Goal: Information Seeking & Learning: Learn about a topic

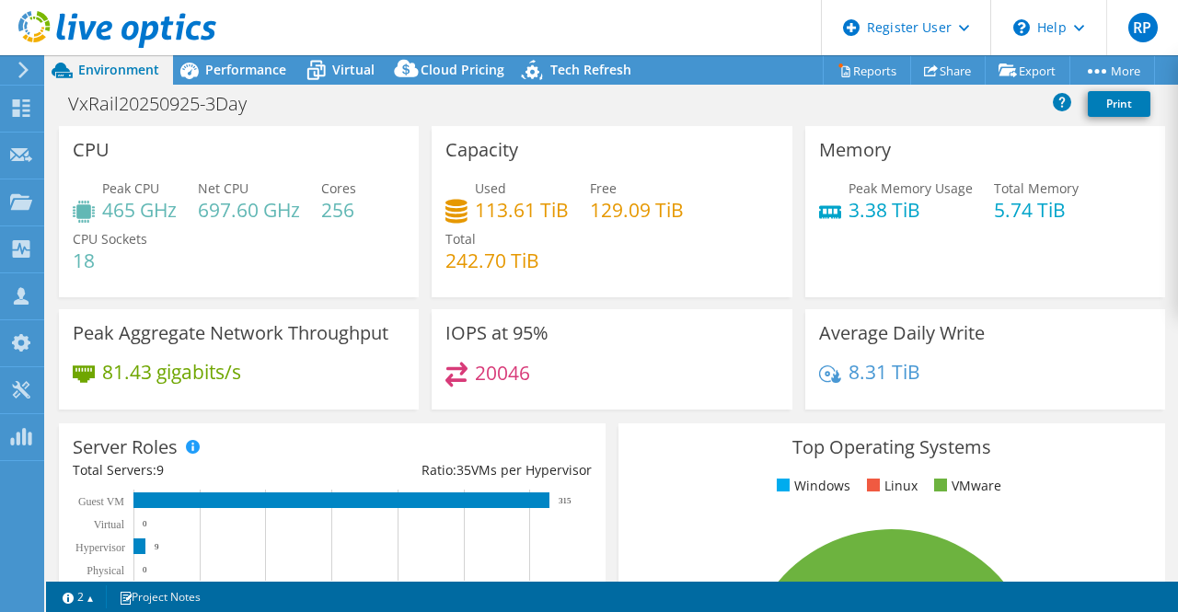
select select "USD"
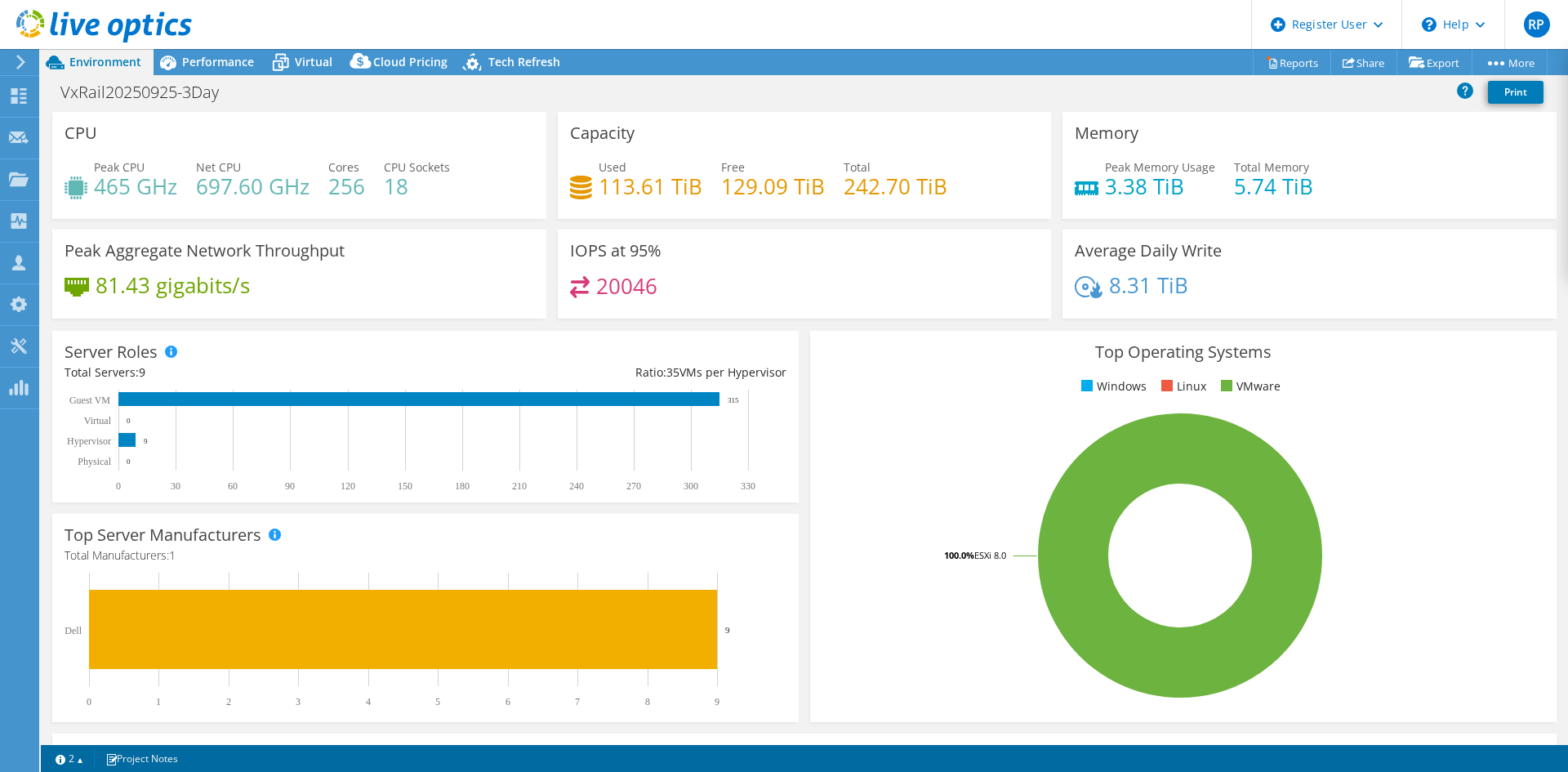
scroll to position [343, 0]
click at [478, 106] on div "VxRail20250925-3Day Print" at bounding box center [804, 92] width 1526 height 30
click at [504, 58] on span "Tech Refresh" at bounding box center [524, 61] width 72 height 15
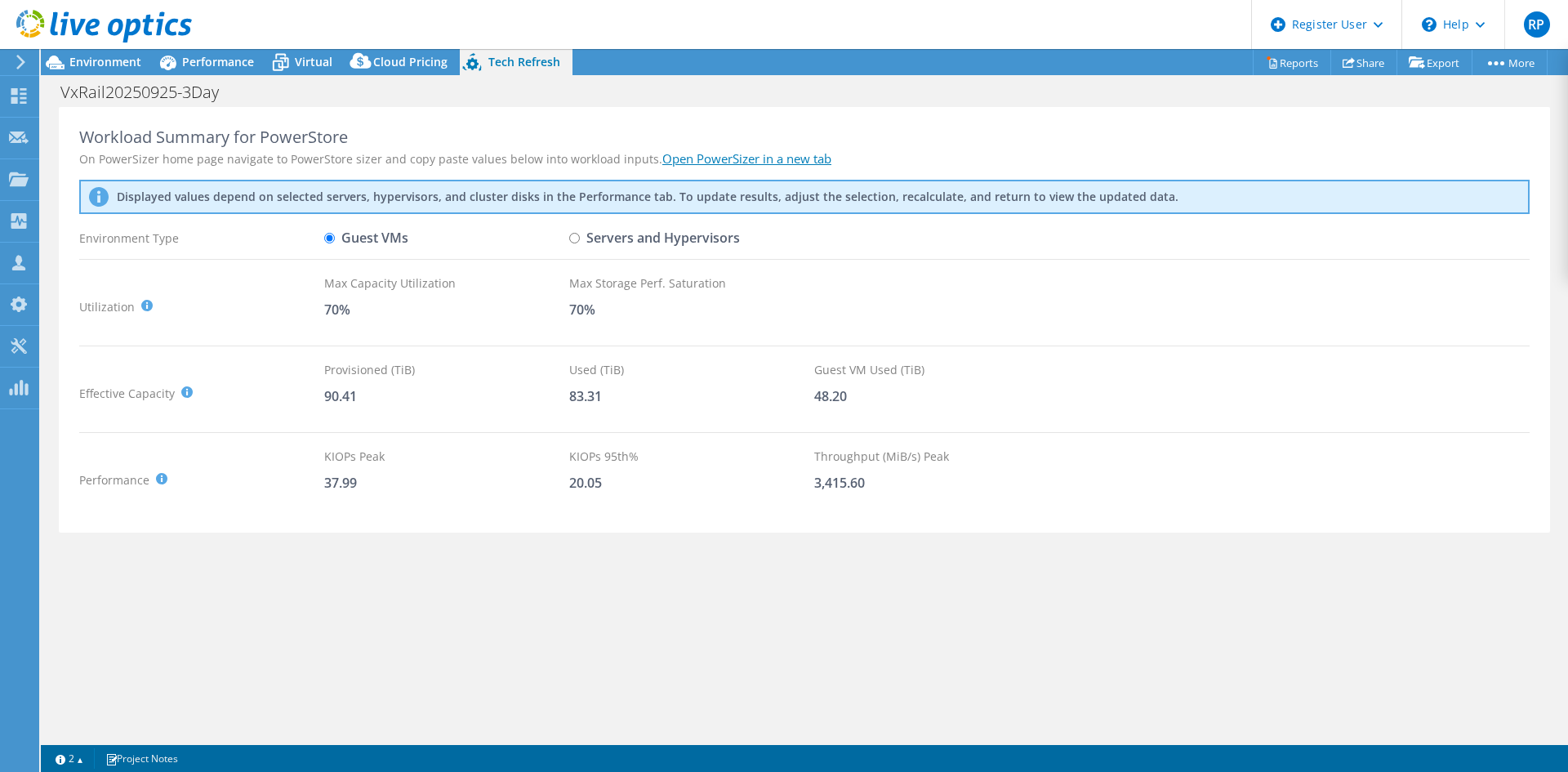
scroll to position [10, 0]
click at [626, 244] on label "Servers and Hypervisors" at bounding box center [655, 238] width 170 height 28
click at [580, 243] on input "Servers and Hypervisors" at bounding box center [575, 238] width 11 height 11
radio input "true"
click at [327, 244] on label "Guest VMs" at bounding box center [365, 238] width 84 height 28
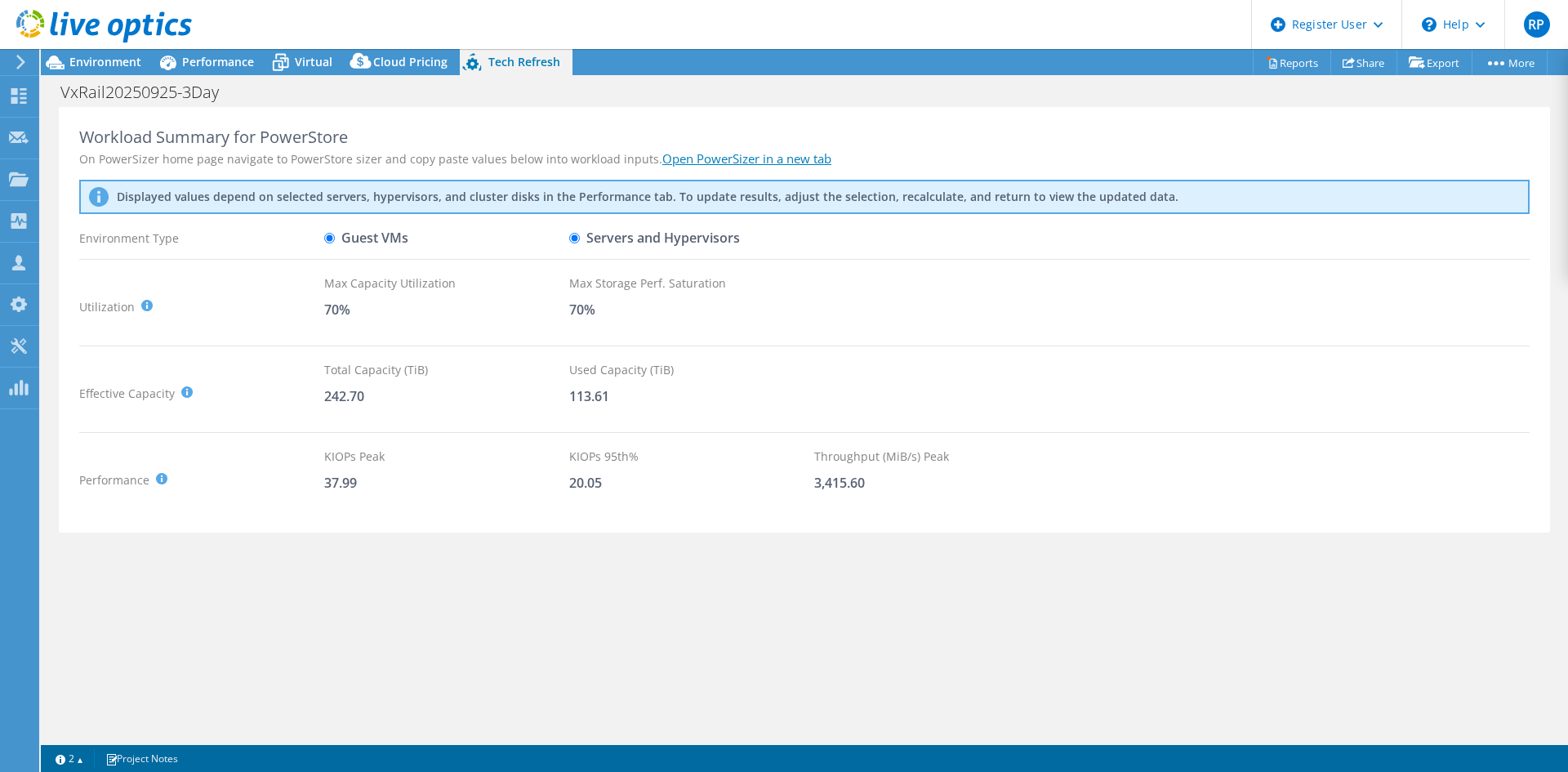
click at [327, 243] on input "Guest VMs" at bounding box center [329, 238] width 11 height 11
radio input "true"
click at [576, 237] on input "Servers and Hypervisors" at bounding box center [575, 238] width 11 height 11
radio input "true"
click at [392, 240] on label "Guest VMs" at bounding box center [365, 238] width 84 height 28
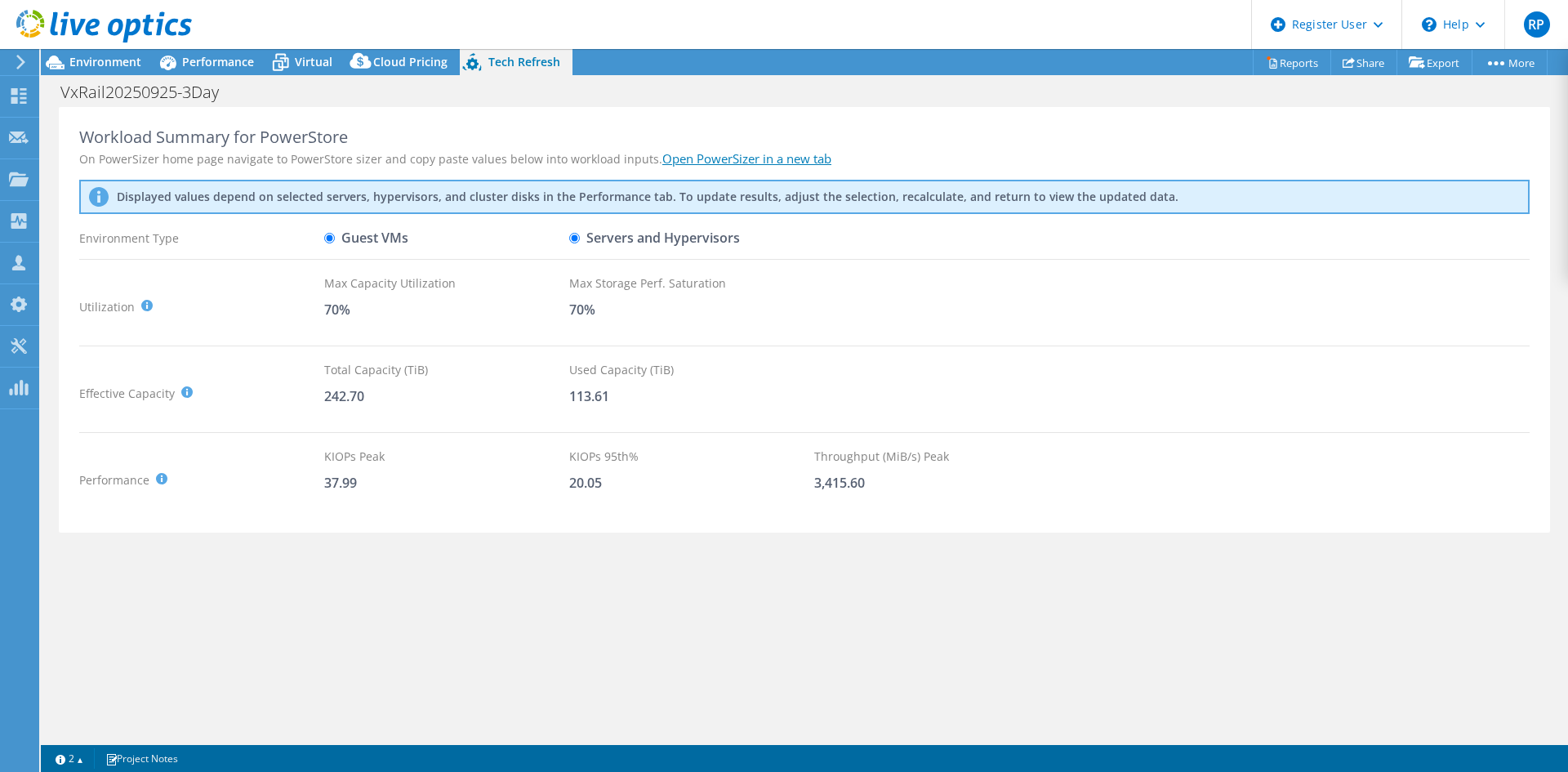
click at [334, 240] on input "Guest VMs" at bounding box center [329, 238] width 11 height 11
radio input "true"
click at [568, 242] on div "Guest VMs" at bounding box center [446, 238] width 245 height 28
click at [574, 238] on input "Servers and Hypervisors" at bounding box center [575, 238] width 11 height 11
radio input "true"
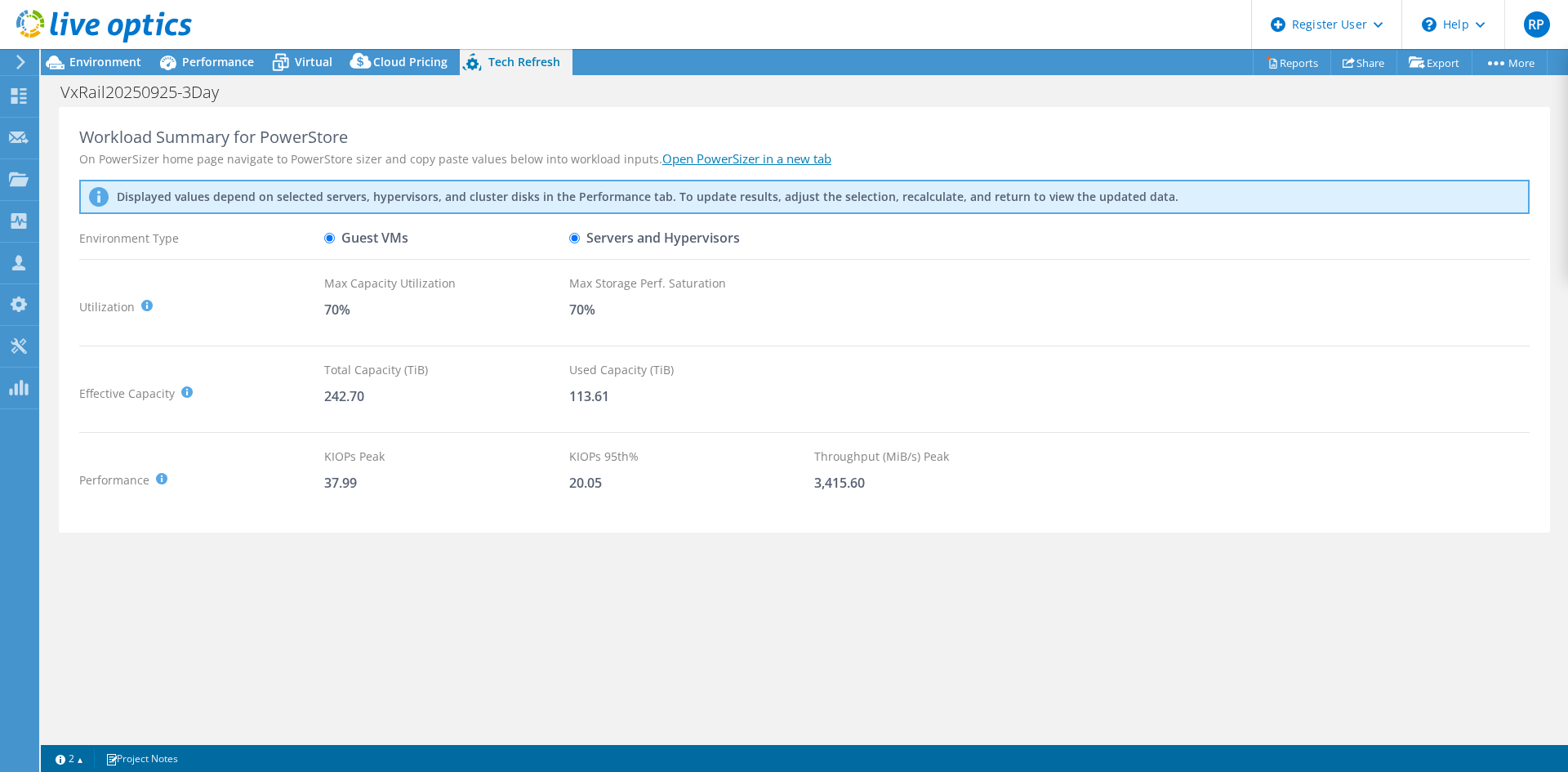
click at [350, 238] on label "Guest VMs" at bounding box center [365, 238] width 84 height 28
click at [334, 238] on input "Guest VMs" at bounding box center [329, 238] width 11 height 11
radio input "true"
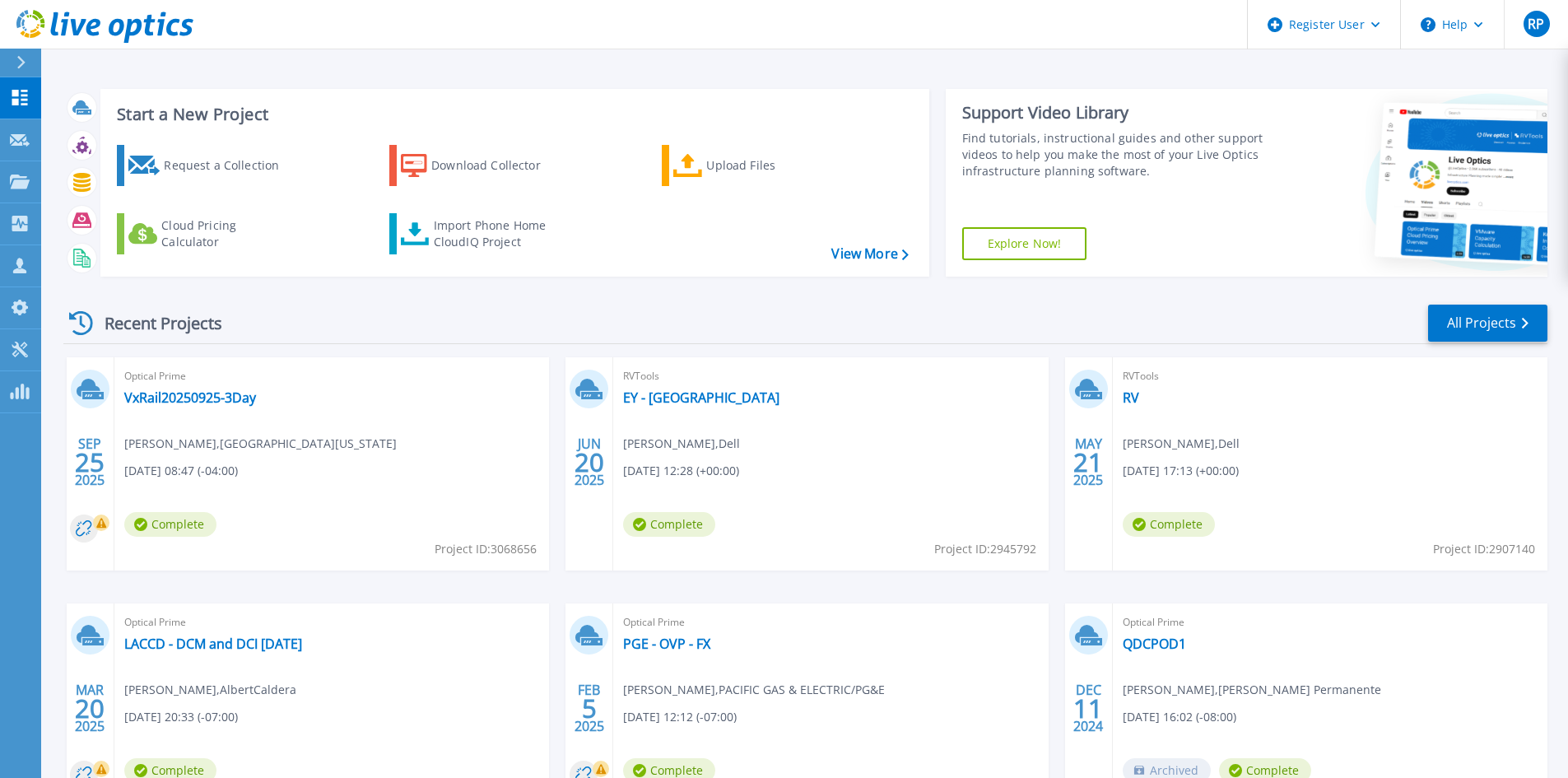
click at [13, 57] on button at bounding box center [21, 63] width 41 height 29
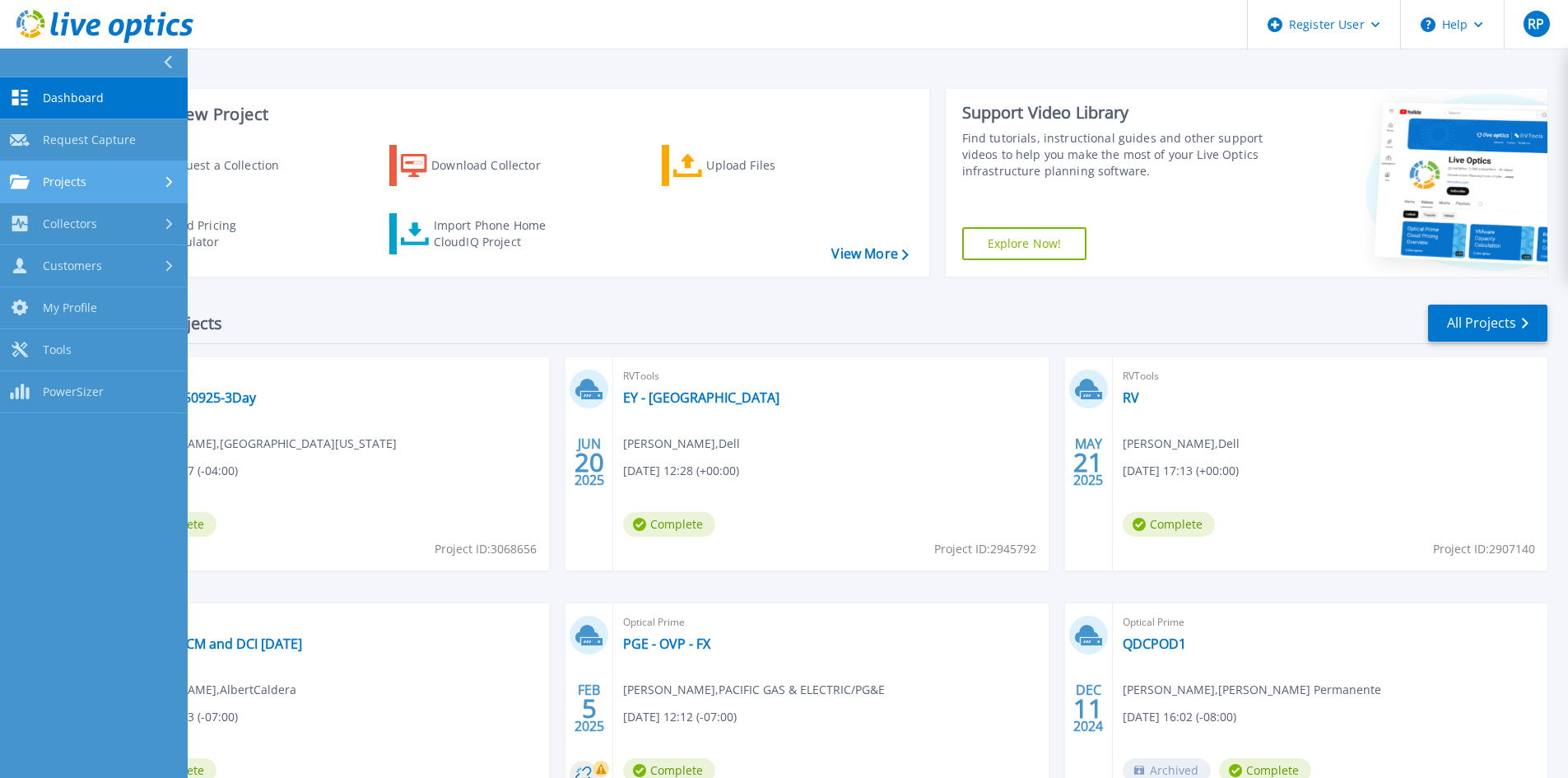
click at [73, 174] on span "Projects" at bounding box center [64, 182] width 44 height 15
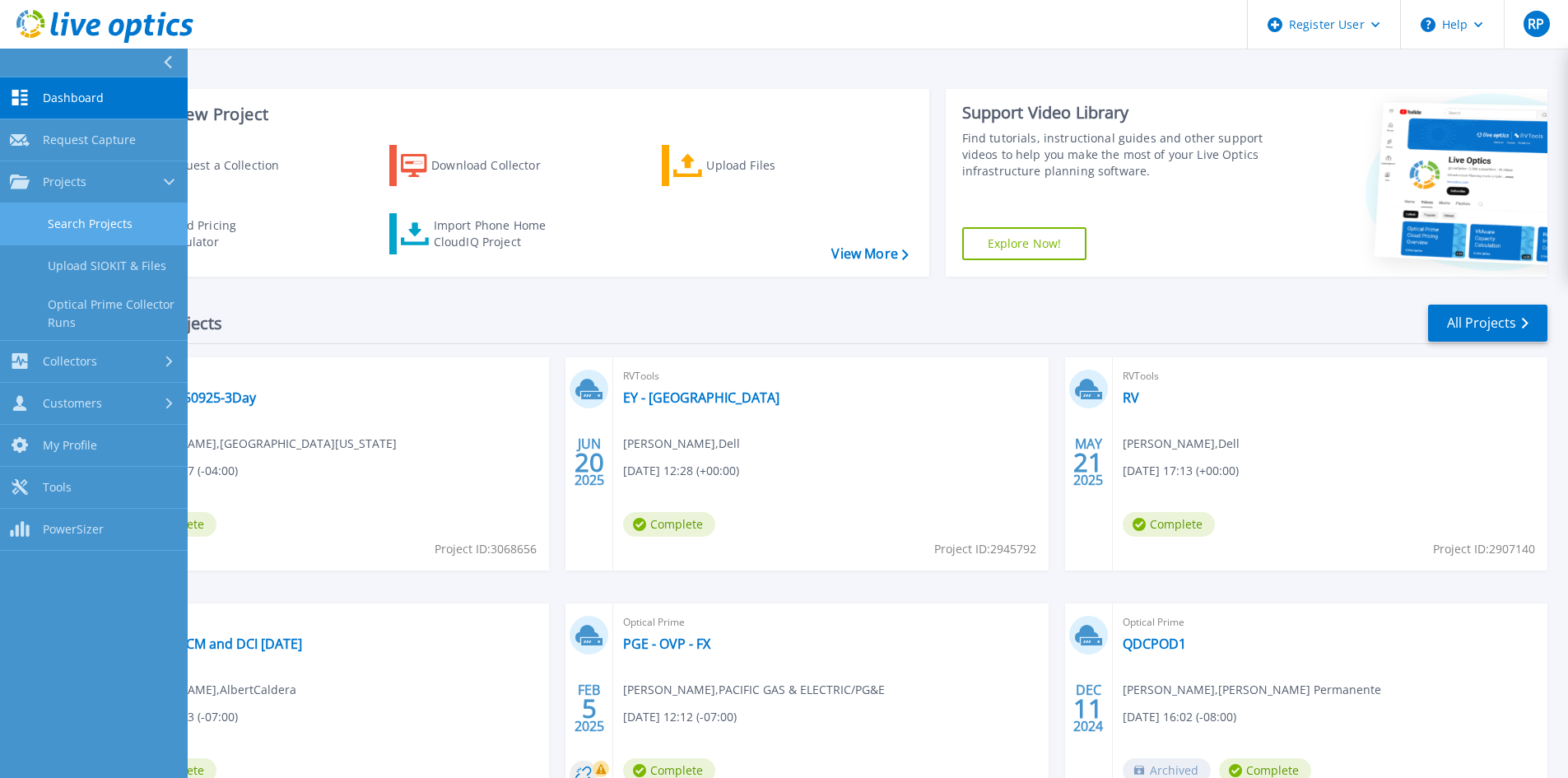
click at [85, 213] on link "Search Projects" at bounding box center [94, 224] width 188 height 42
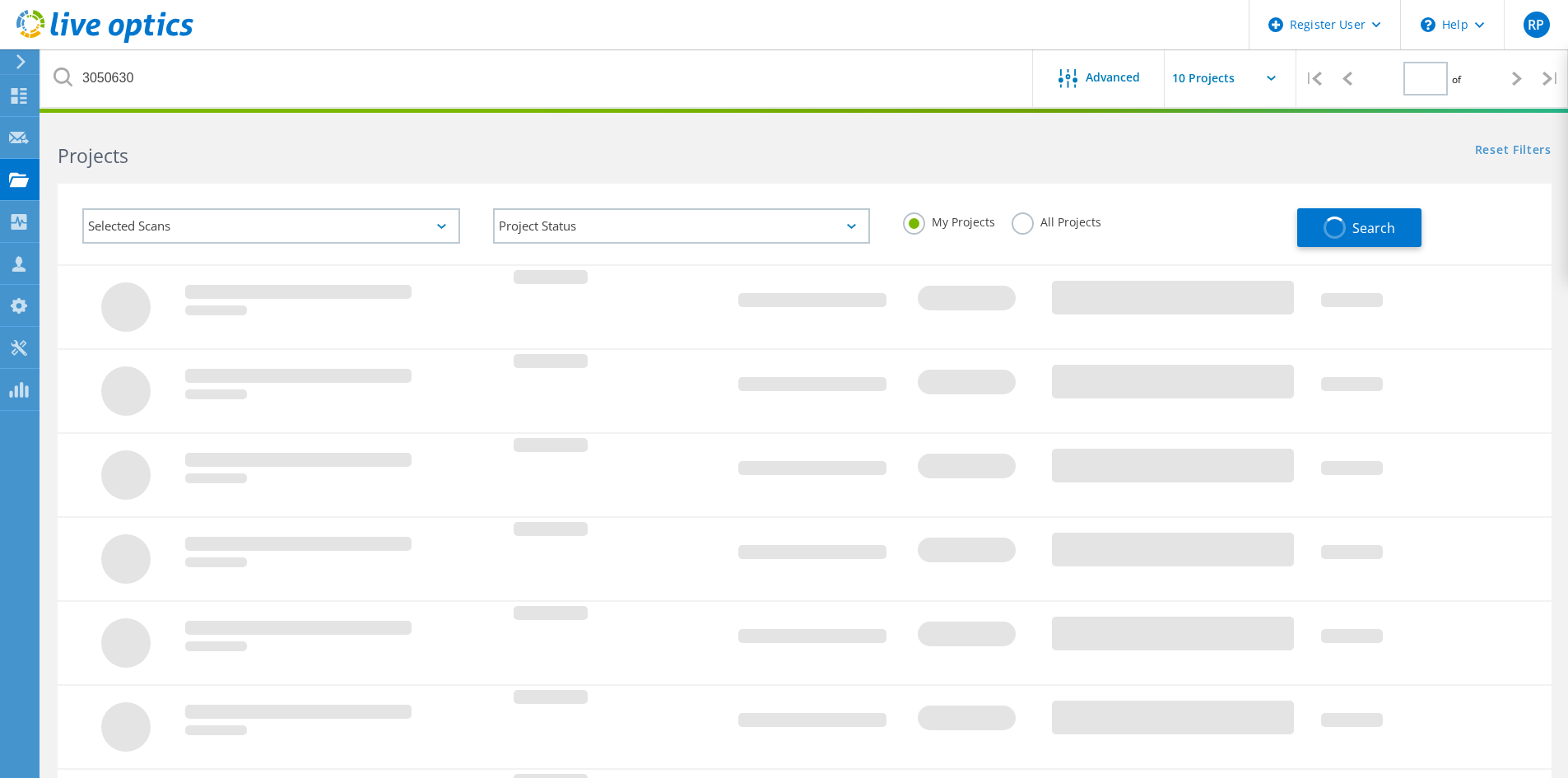
type input "1"
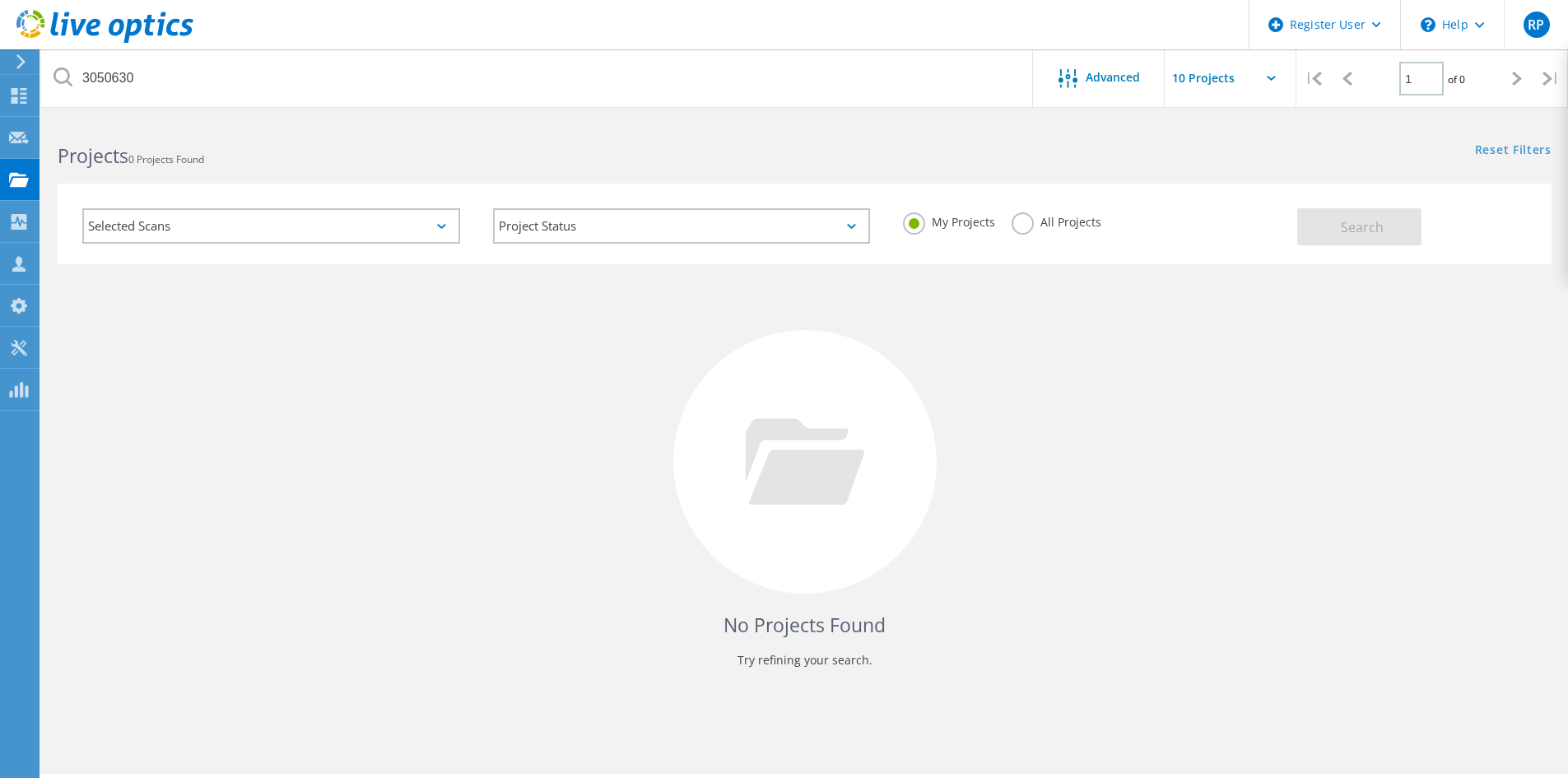
click at [1033, 222] on label "All Projects" at bounding box center [1056, 220] width 89 height 15
click at [0, 0] on input "All Projects" at bounding box center [0, 0] width 0 height 0
click at [1294, 223] on div "My Projects All Projects" at bounding box center [1091, 222] width 410 height 61
click at [1311, 224] on button "Search" at bounding box center [1359, 226] width 124 height 37
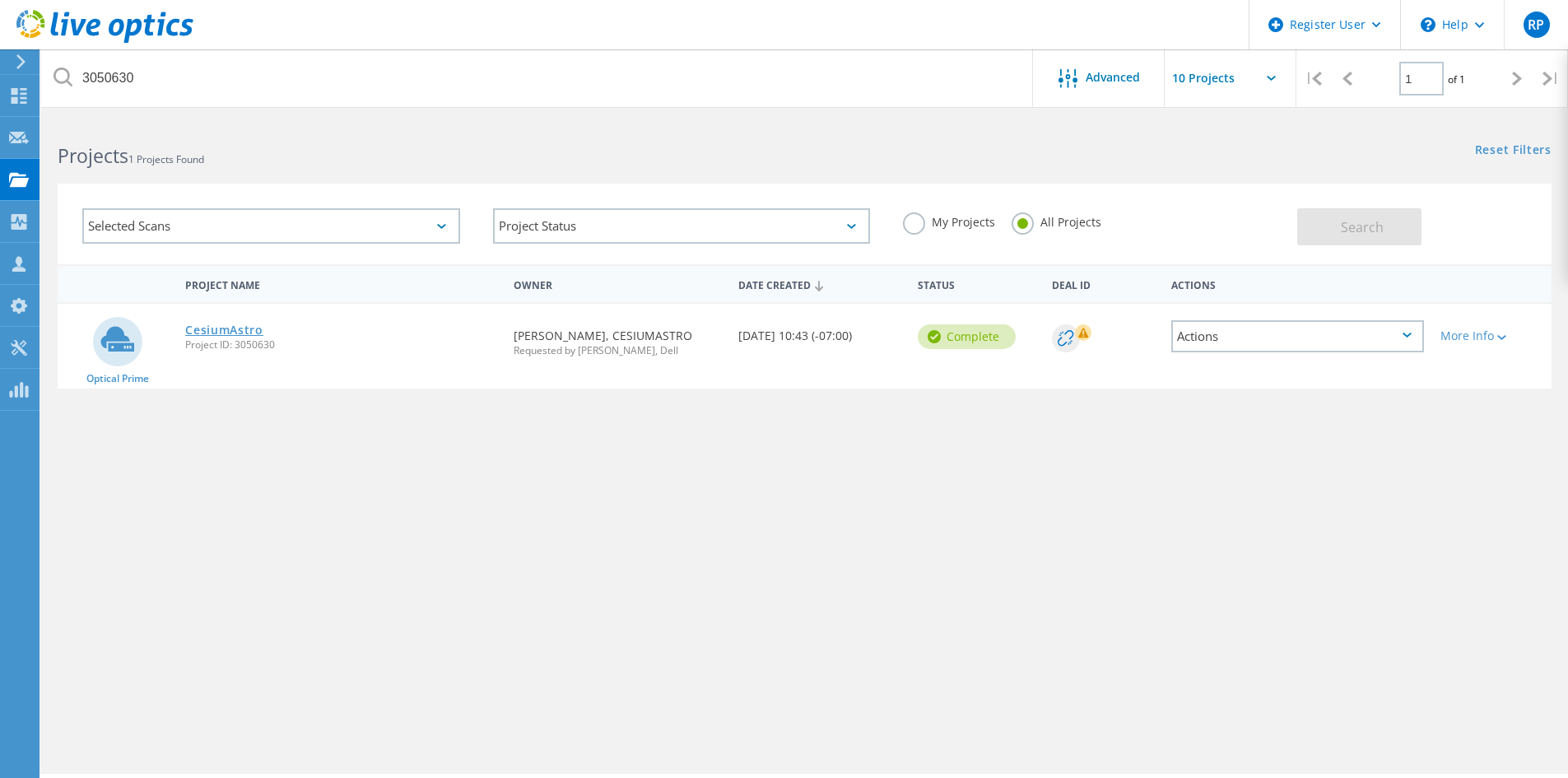
click at [228, 336] on link "CesiumAstro" at bounding box center [223, 330] width 78 height 12
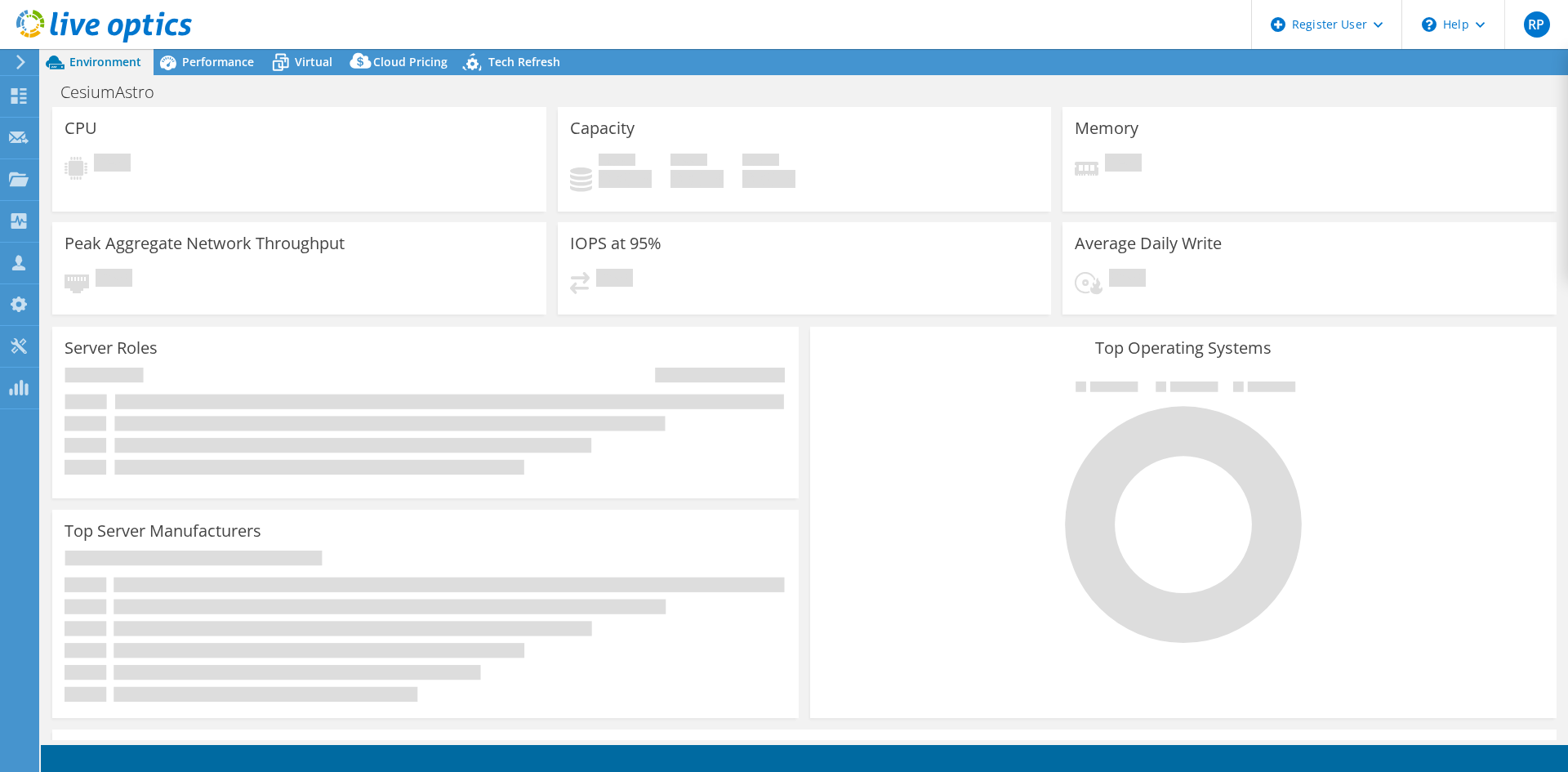
select select "USWest"
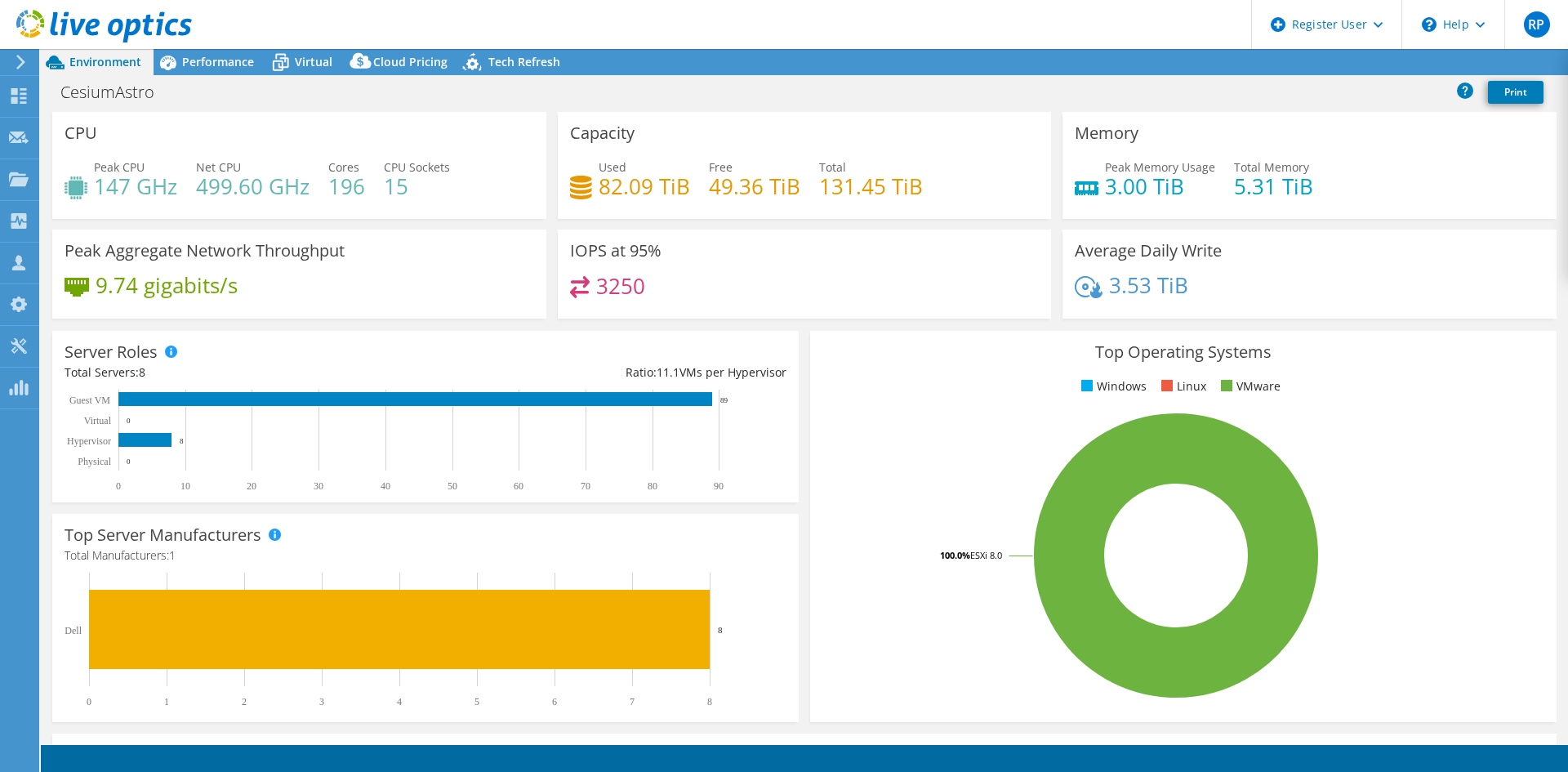
click at [10, 66] on div at bounding box center [18, 62] width 18 height 15
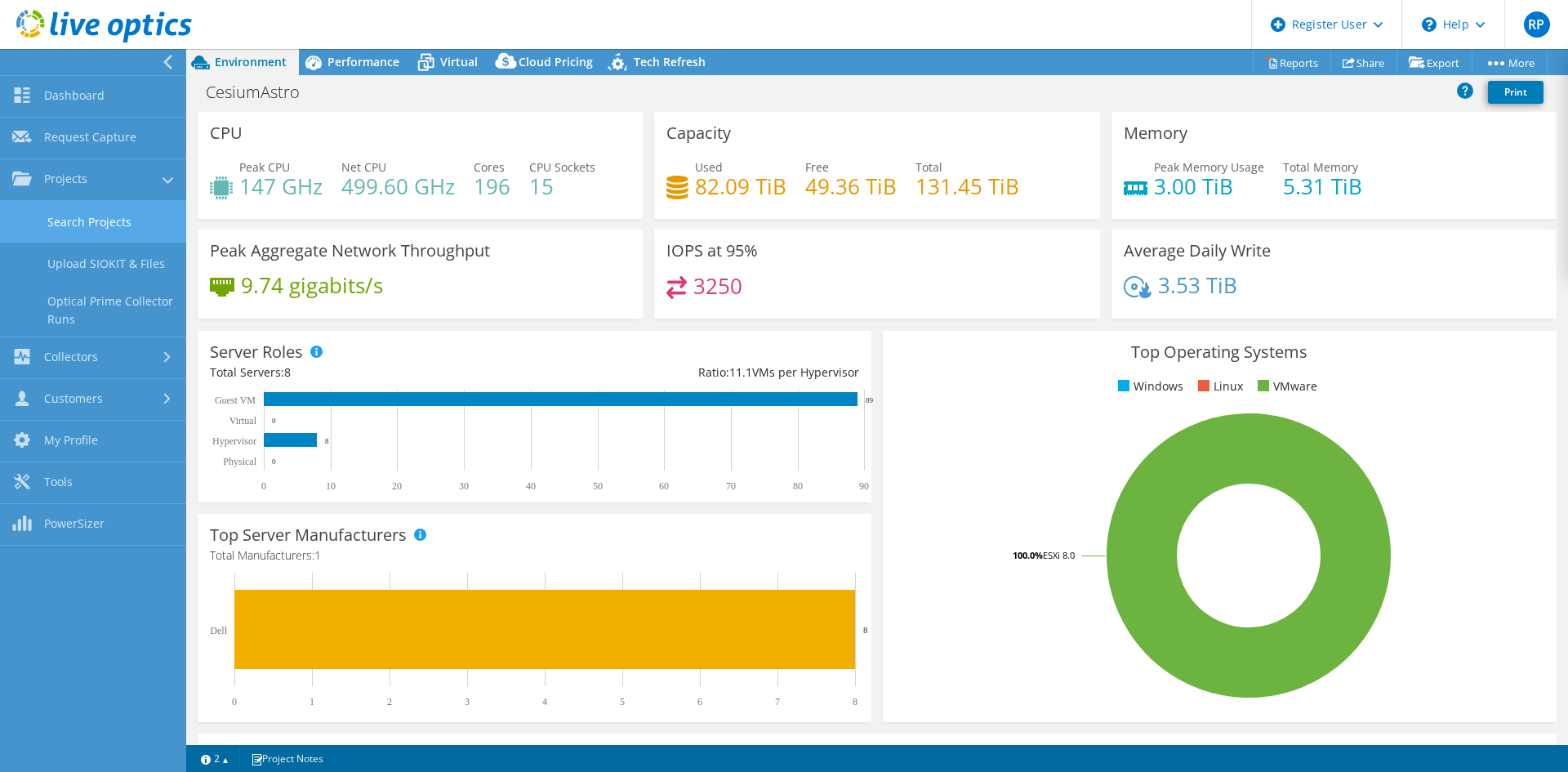
click at [93, 224] on link "Search Projects" at bounding box center [93, 221] width 186 height 42
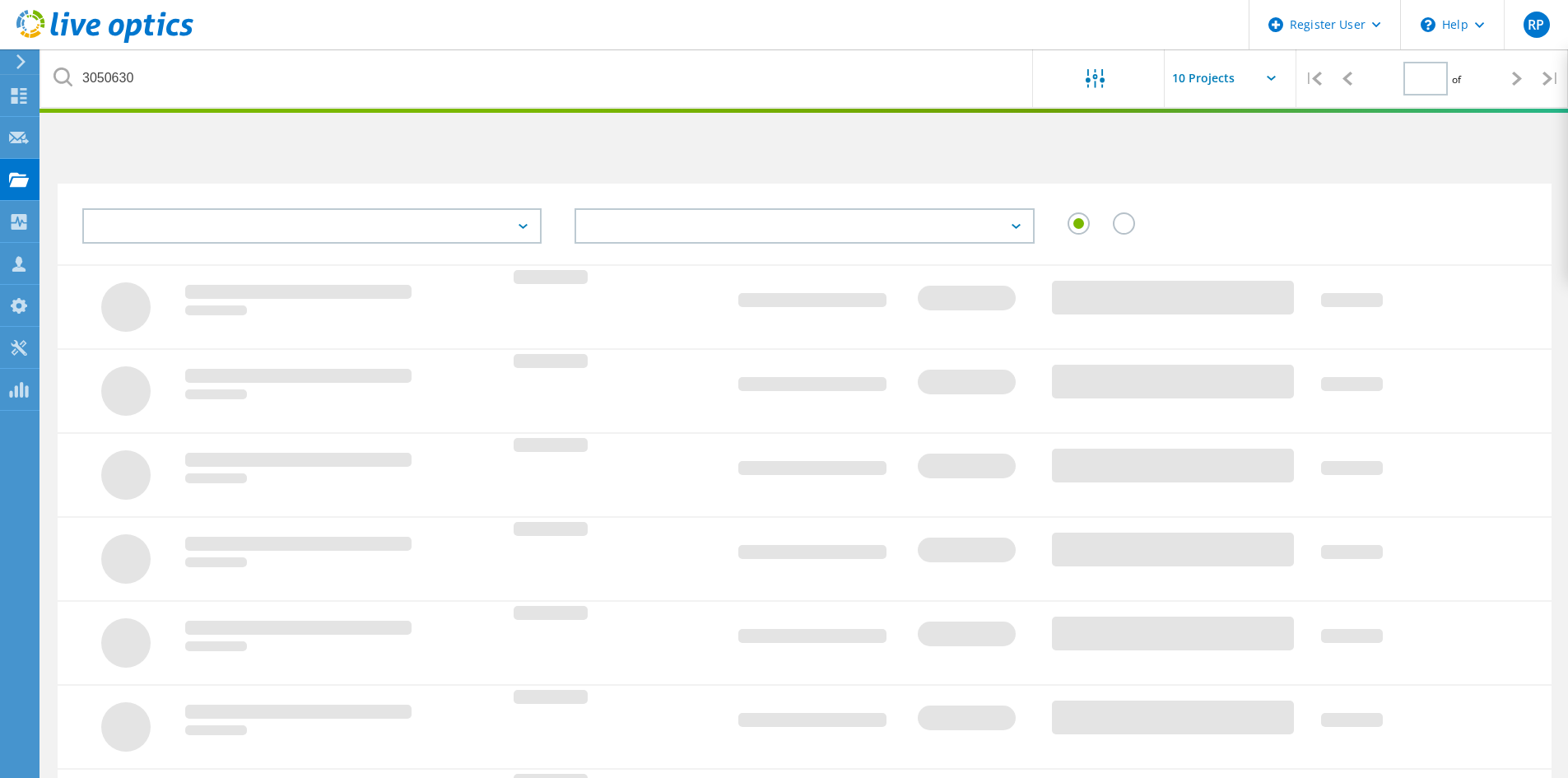
type input "1"
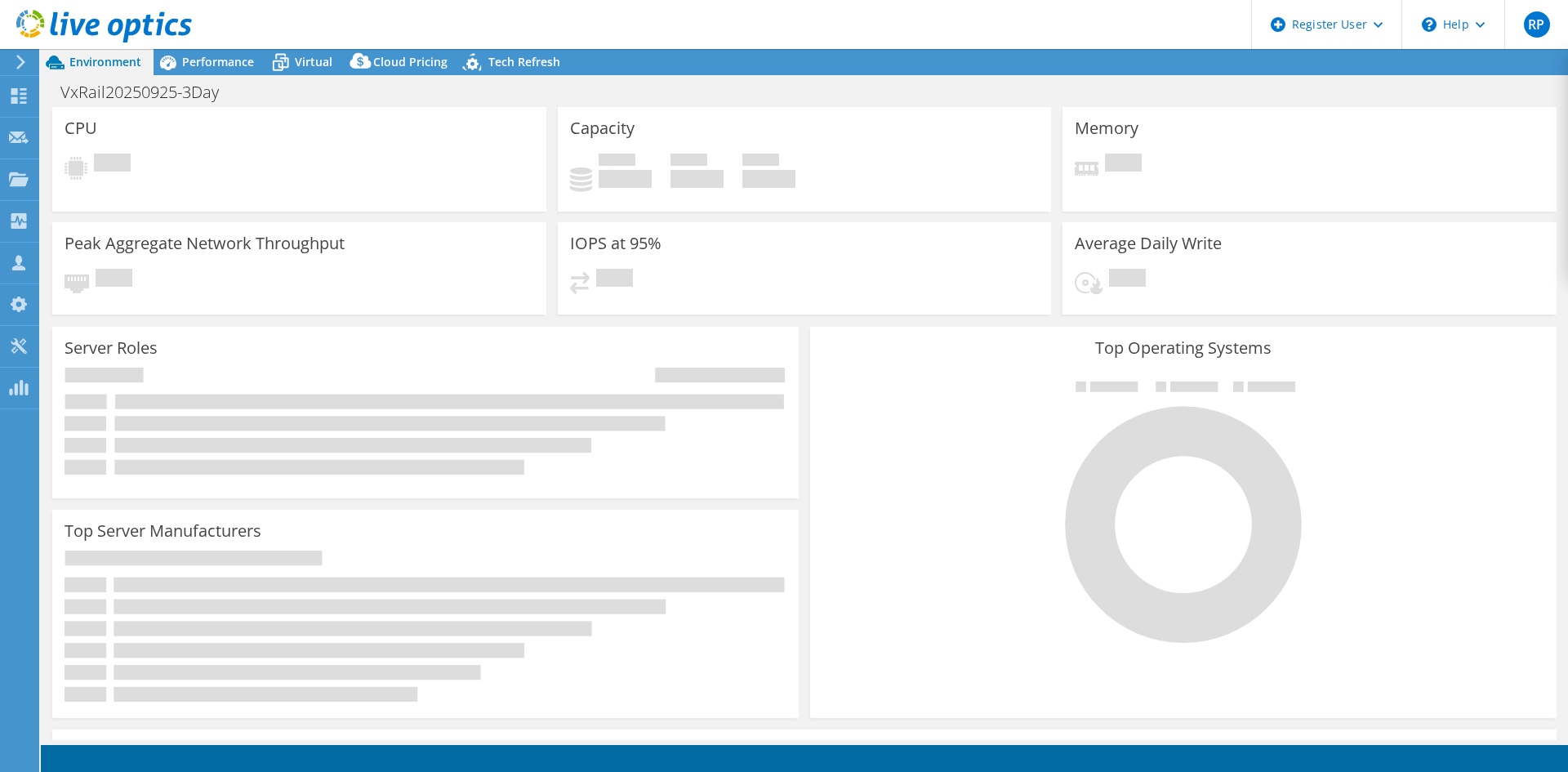
select select "USD"
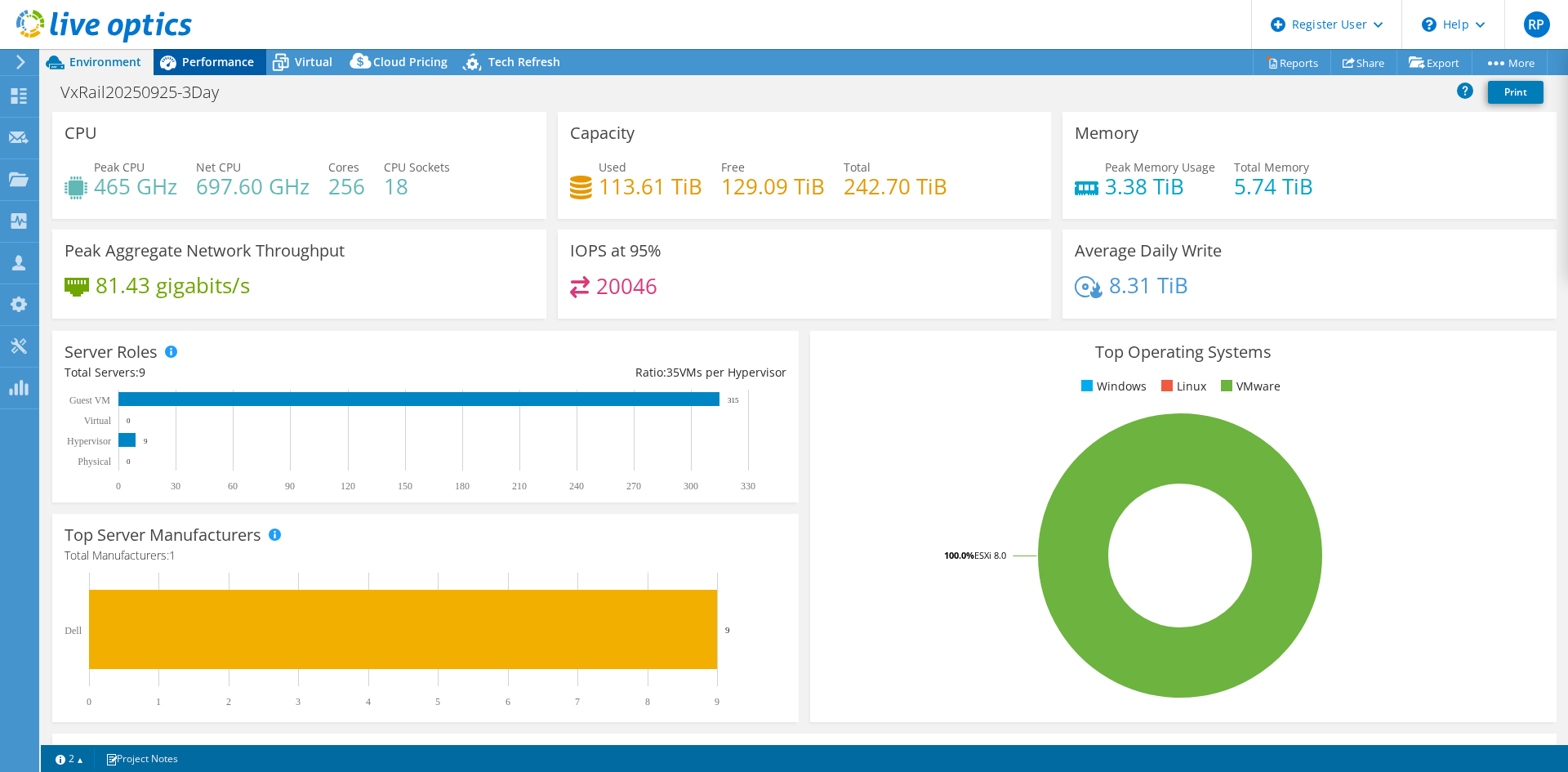
click at [207, 62] on span "Performance" at bounding box center [217, 61] width 72 height 15
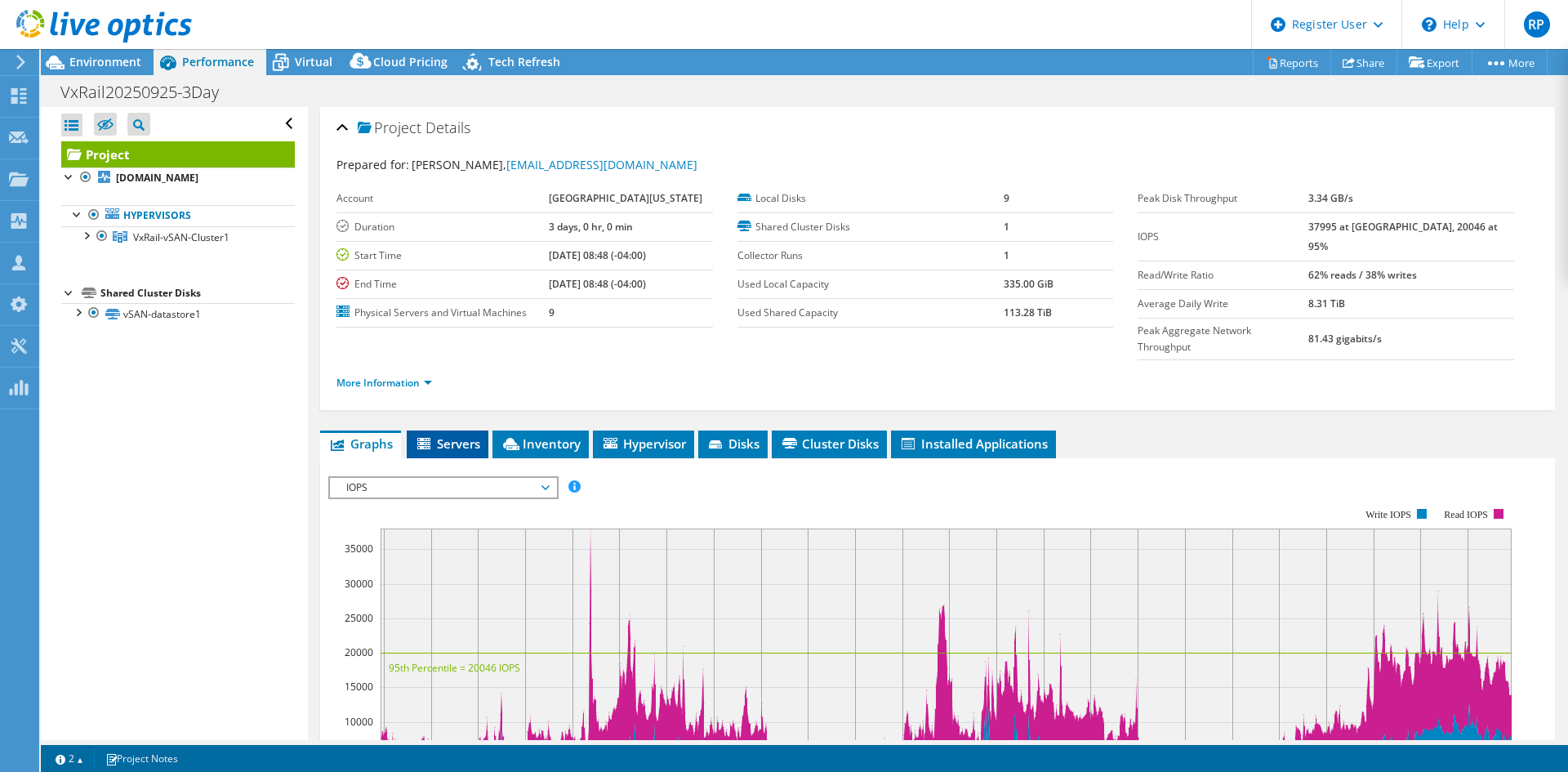
click at [448, 436] on span "Servers" at bounding box center [448, 444] width 66 height 16
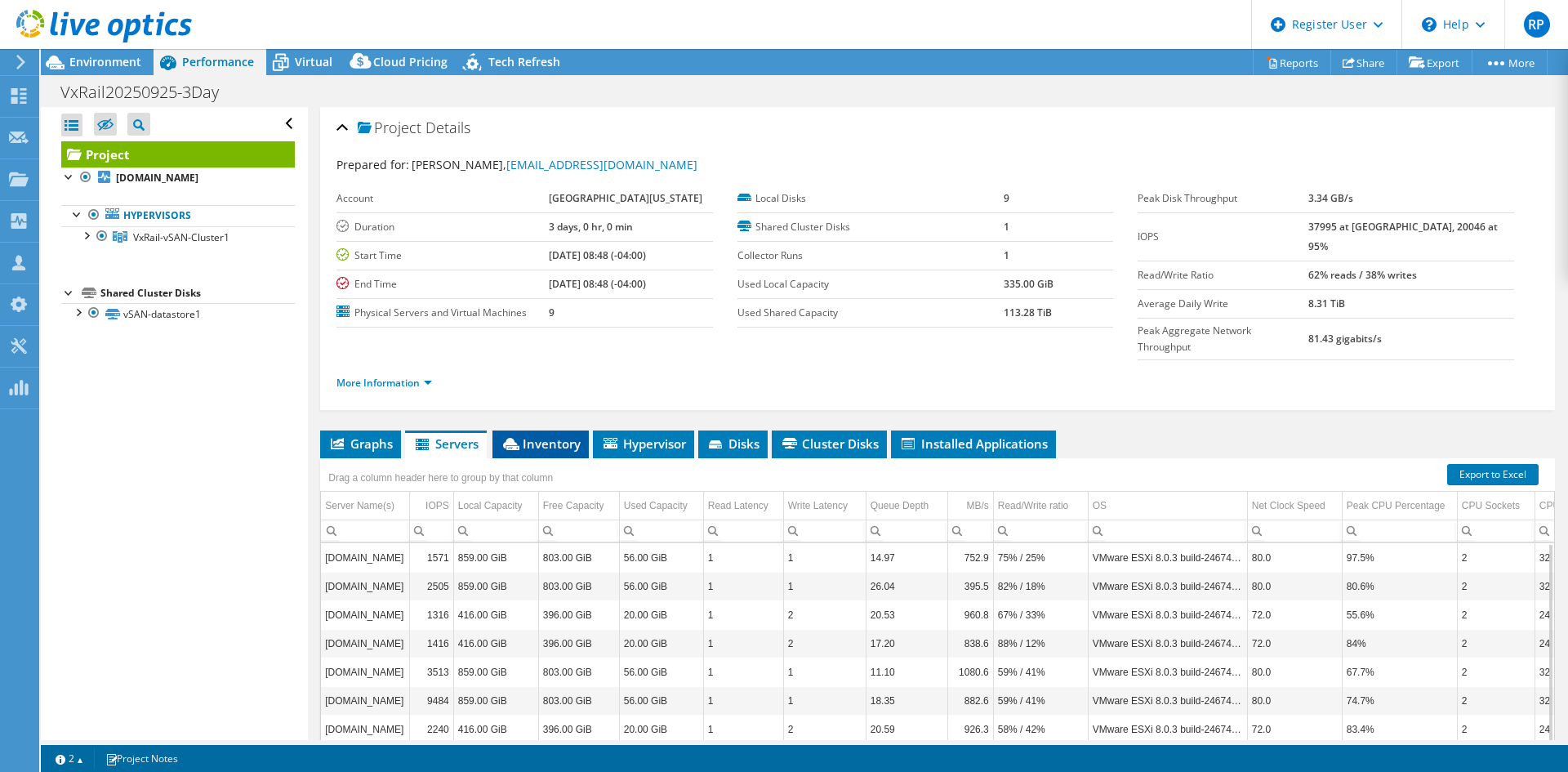
click at [539, 436] on span "Inventory" at bounding box center [540, 444] width 80 height 16
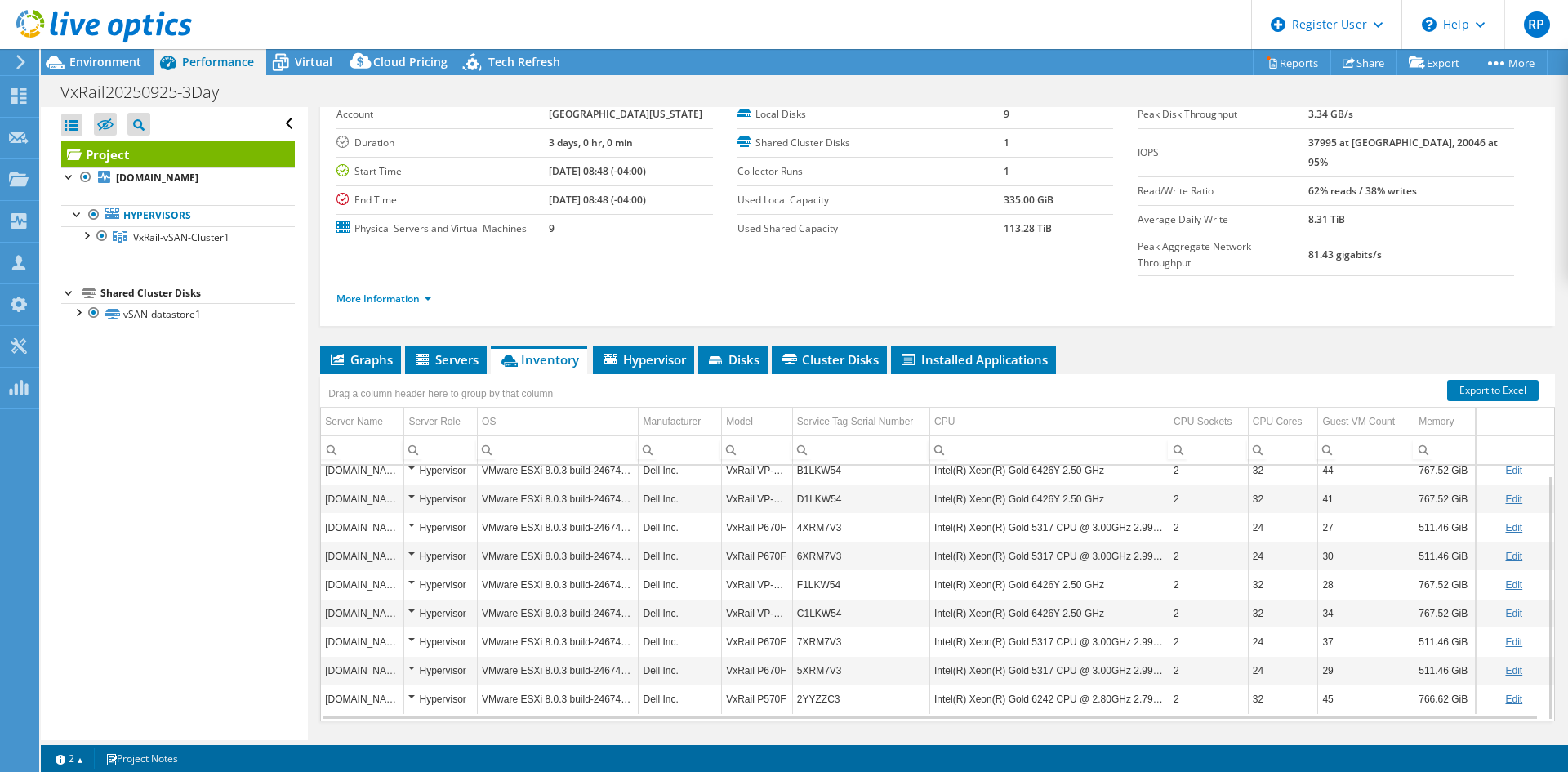
scroll to position [95, 0]
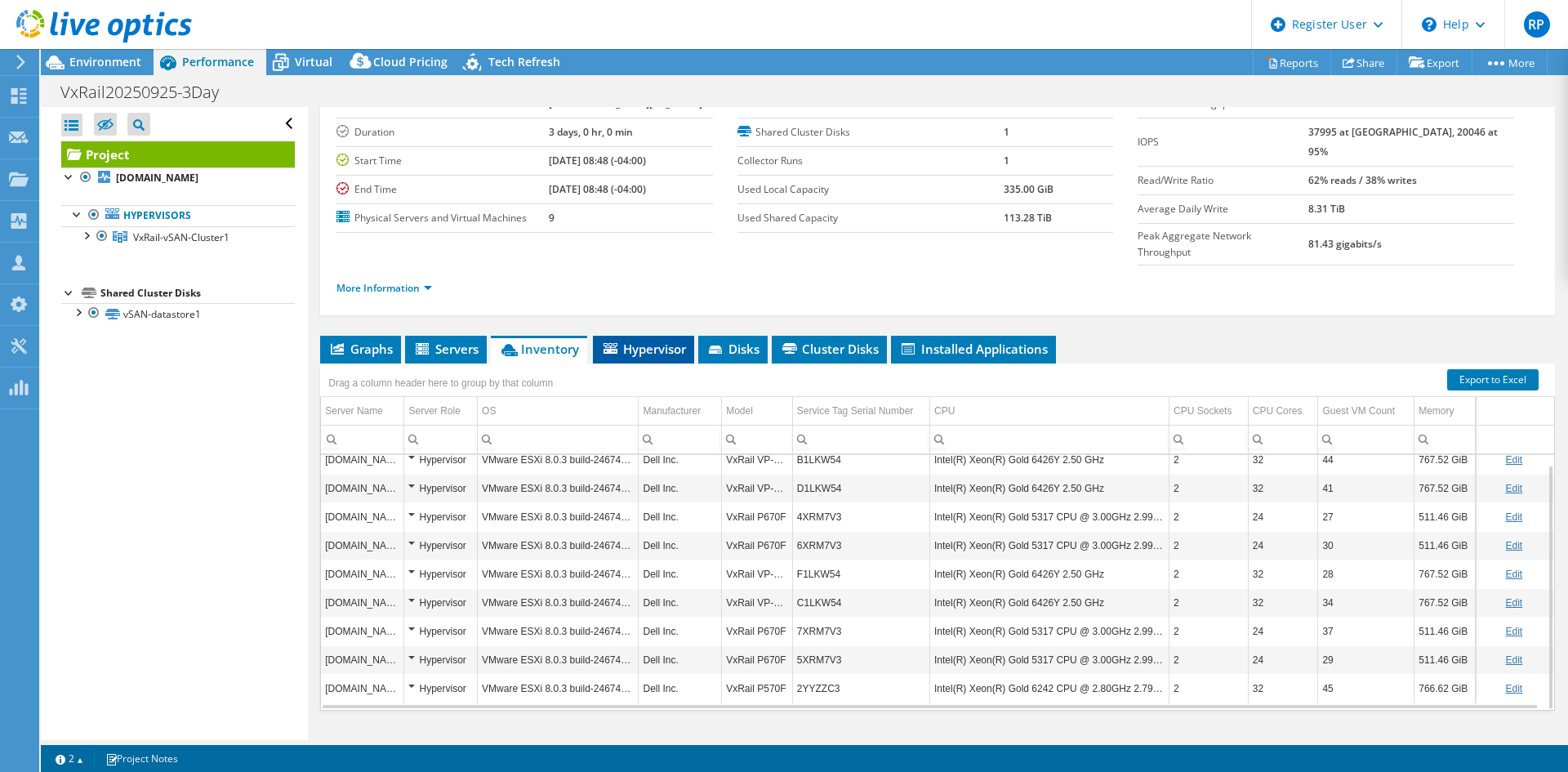
click at [668, 341] on span "Hypervisor" at bounding box center [644, 349] width 85 height 16
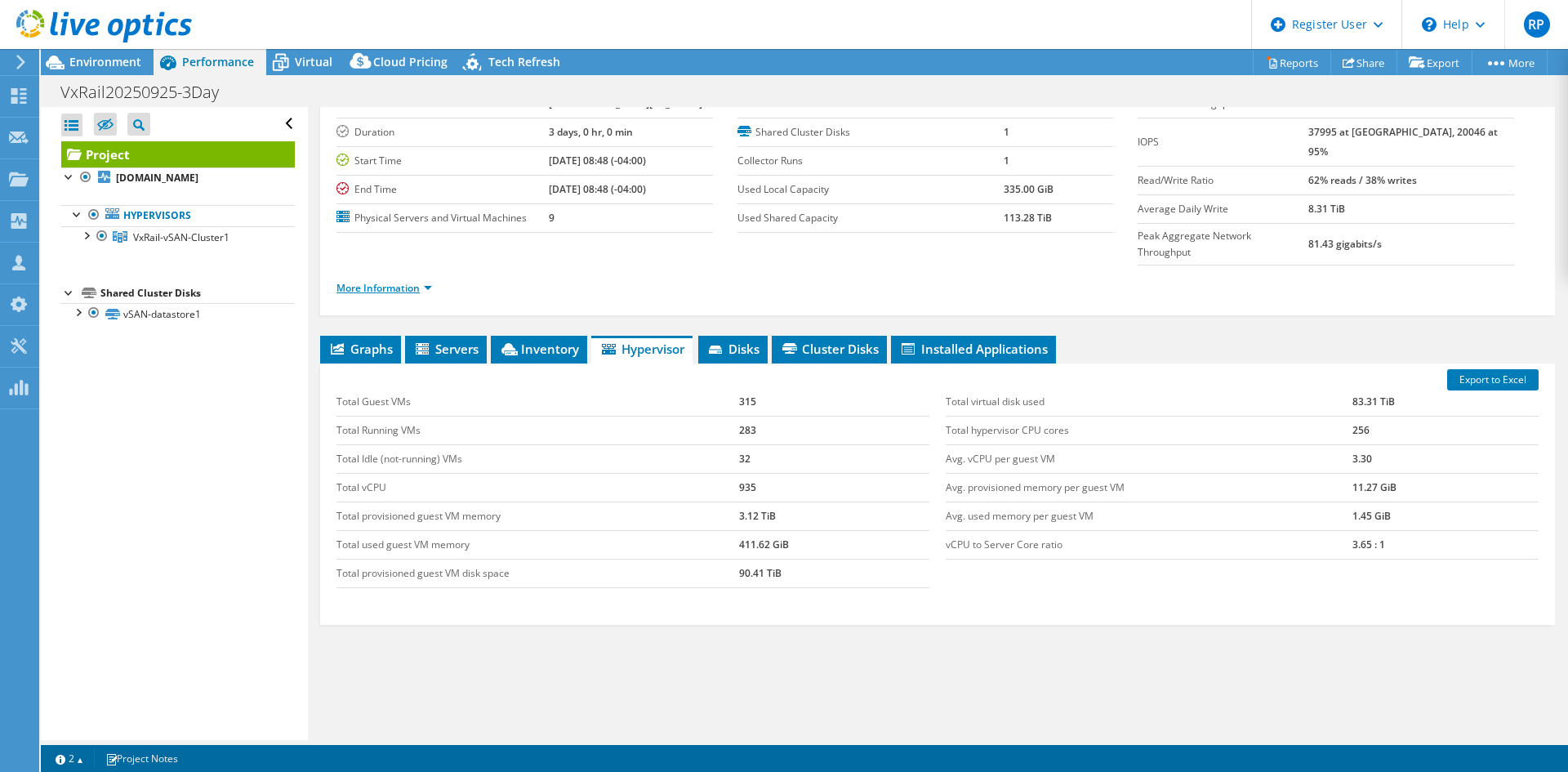
click at [389, 281] on link "More Information" at bounding box center [384, 288] width 96 height 14
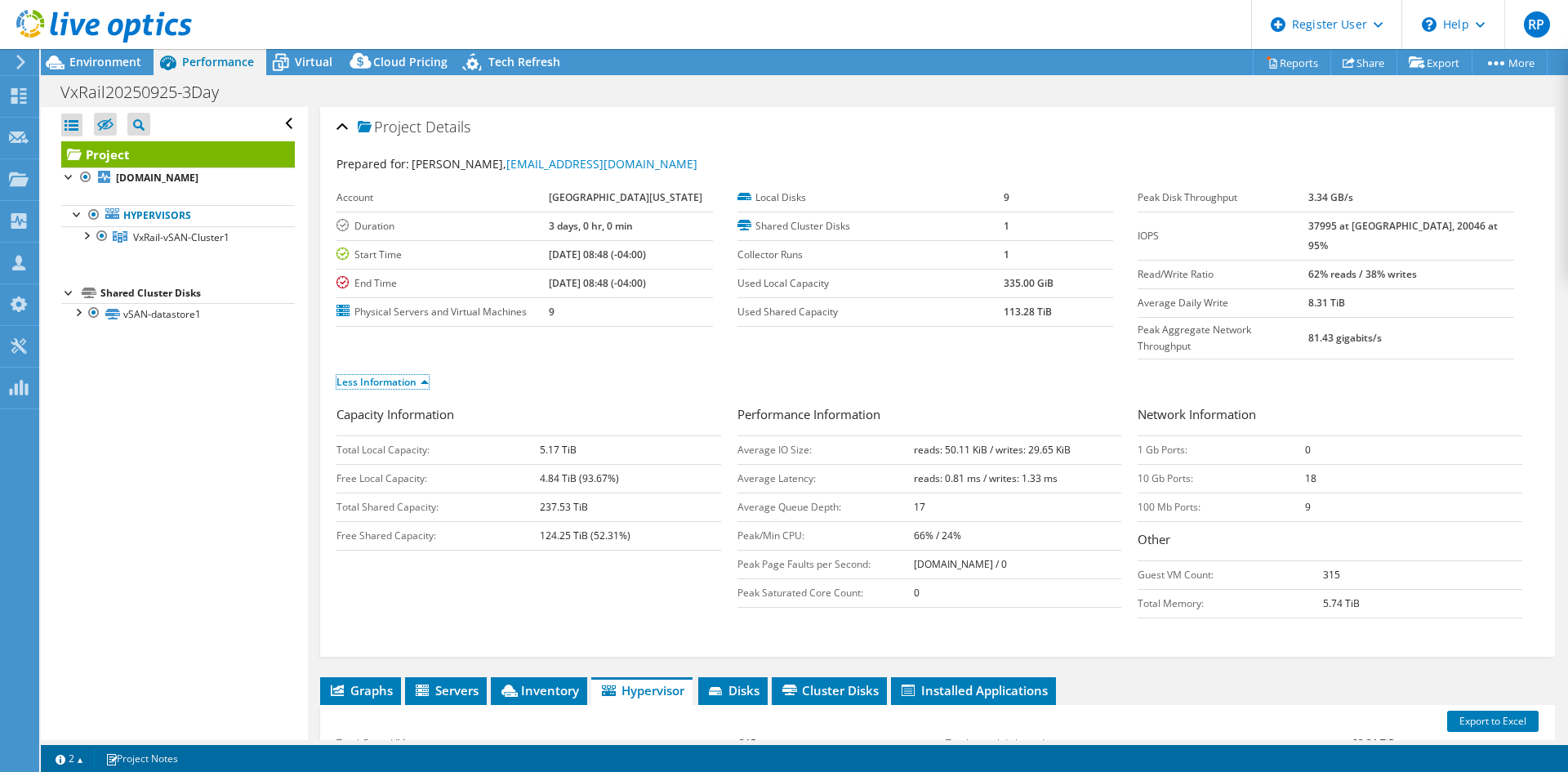
scroll to position [0, 0]
click at [117, 75] on div "VxRail20250925-3Day Print" at bounding box center [804, 91] width 1526 height 32
click at [118, 67] on span "Environment" at bounding box center [105, 61] width 72 height 15
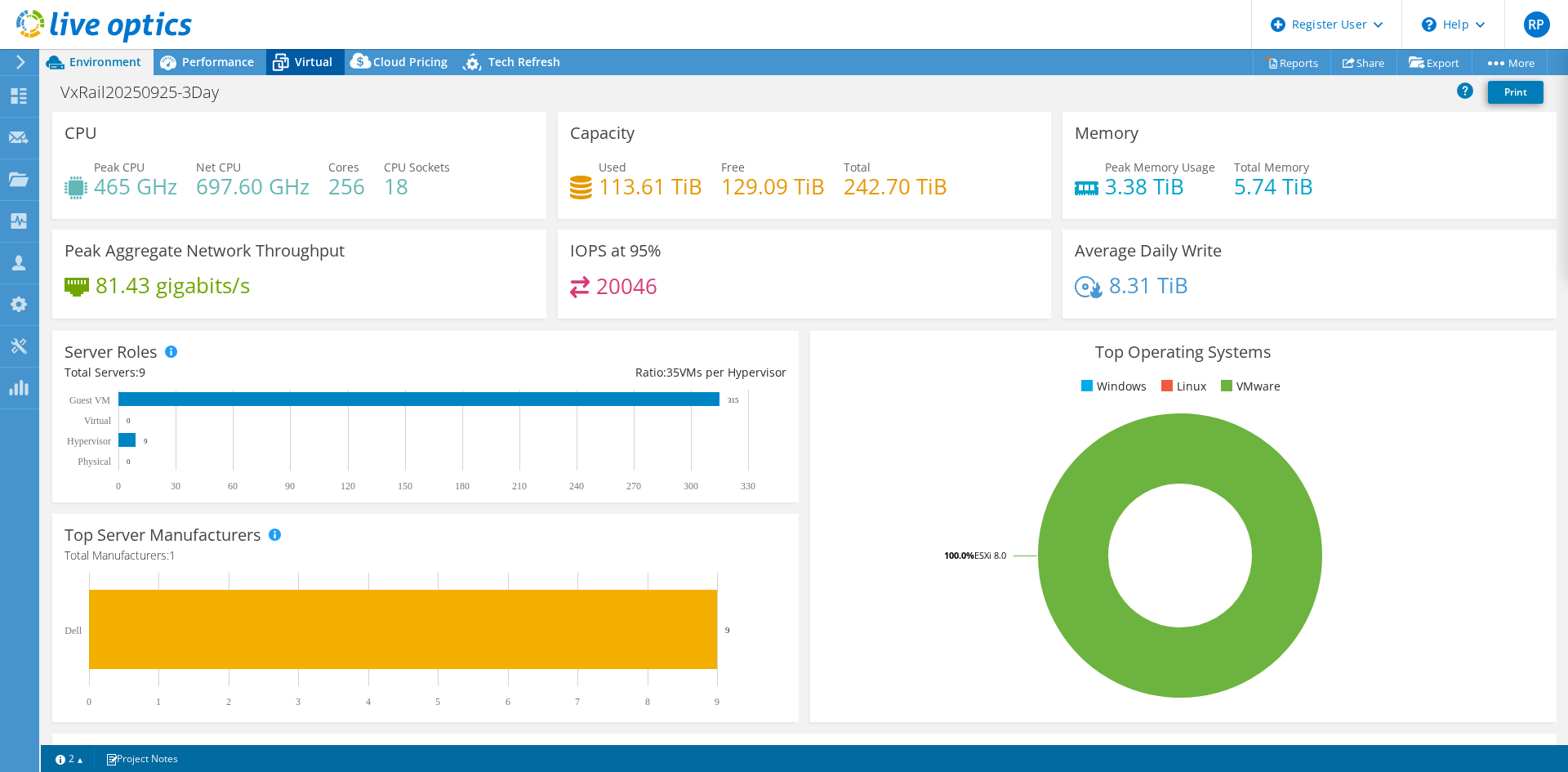
click at [272, 55] on icon at bounding box center [280, 62] width 28 height 28
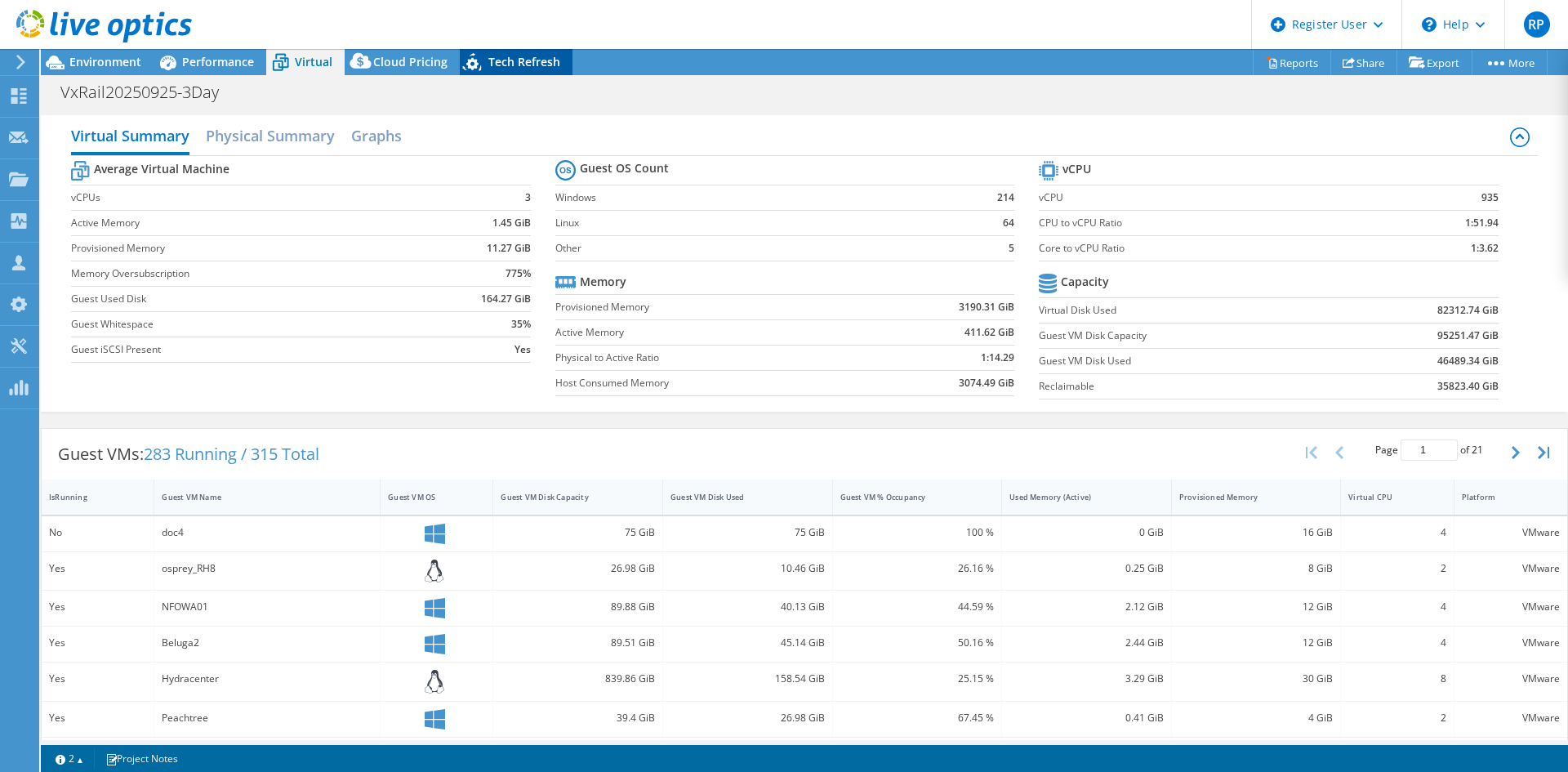
click at [550, 57] on span "Tech Refresh" at bounding box center [524, 61] width 72 height 15
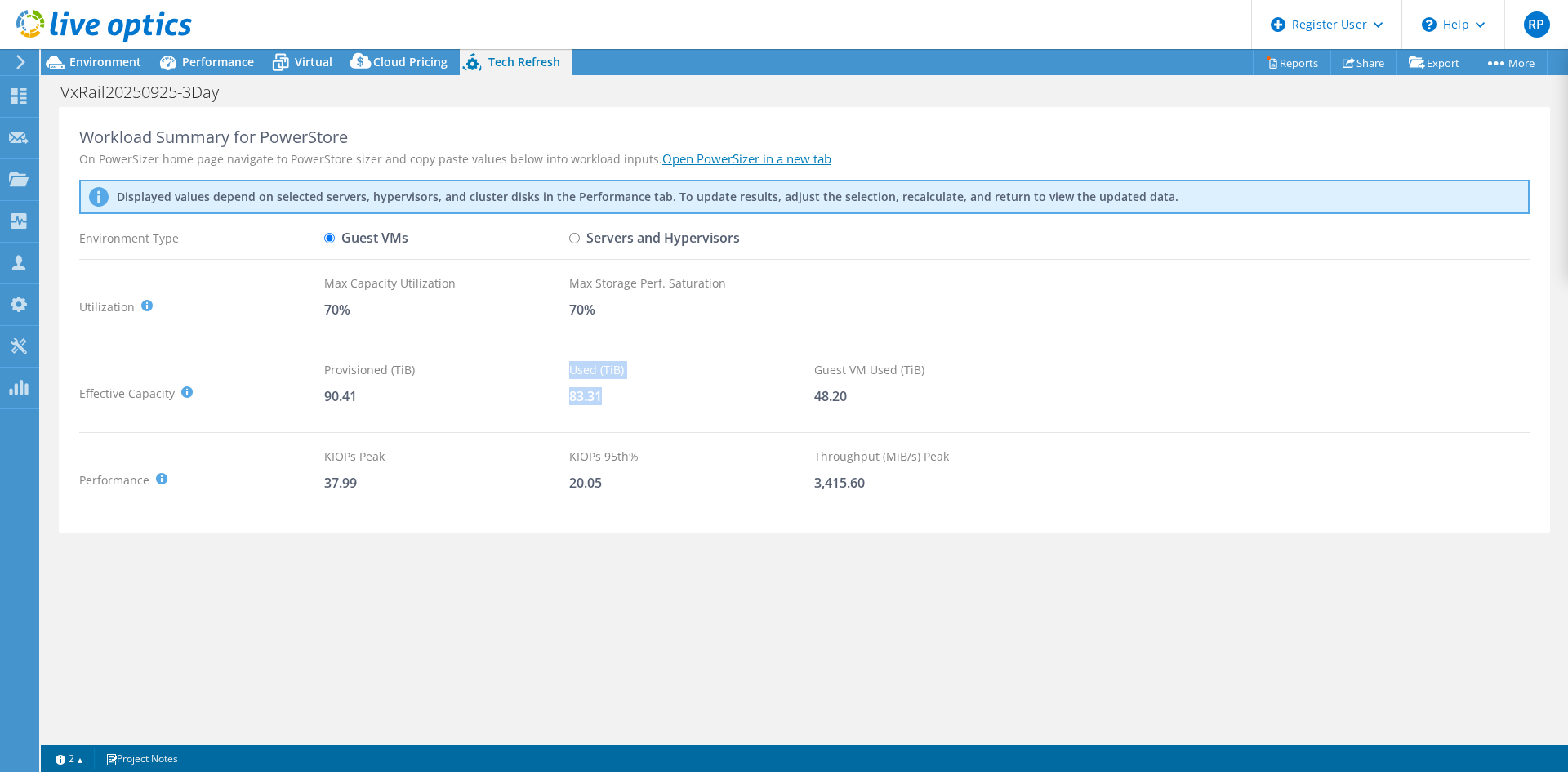
drag, startPoint x: 548, startPoint y: 395, endPoint x: 633, endPoint y: 382, distance: 86.0
click at [633, 382] on div "Effective Capacity Provisioned (TiB) : Total virtual disk size of all VMs on se…" at bounding box center [804, 393] width 1450 height 65
click at [632, 386] on div "Used (TiB) 83.31" at bounding box center [692, 393] width 245 height 65
click at [124, 67] on span "Environment" at bounding box center [105, 61] width 72 height 15
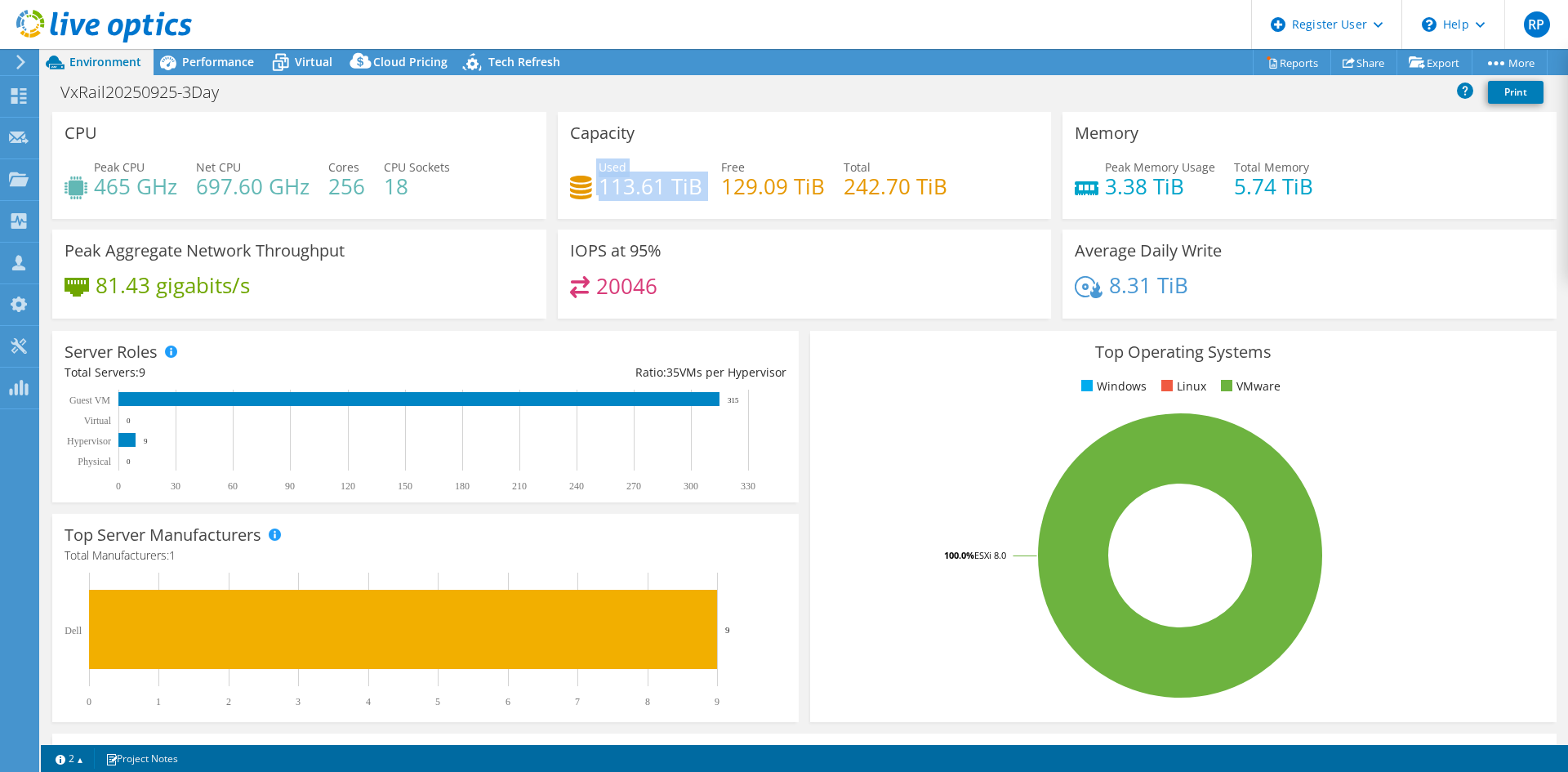
drag, startPoint x: 592, startPoint y: 181, endPoint x: 711, endPoint y: 163, distance: 120.4
click at [711, 163] on div "Used 113.61 TiB Free 129.09 TiB Total 242.70 TiB" at bounding box center [804, 185] width 469 height 53
click at [709, 176] on div "Used 113.61 TiB Free 129.09 TiB Total 242.70 TiB" at bounding box center [804, 185] width 469 height 53
click at [205, 56] on span "Performance" at bounding box center [217, 61] width 72 height 15
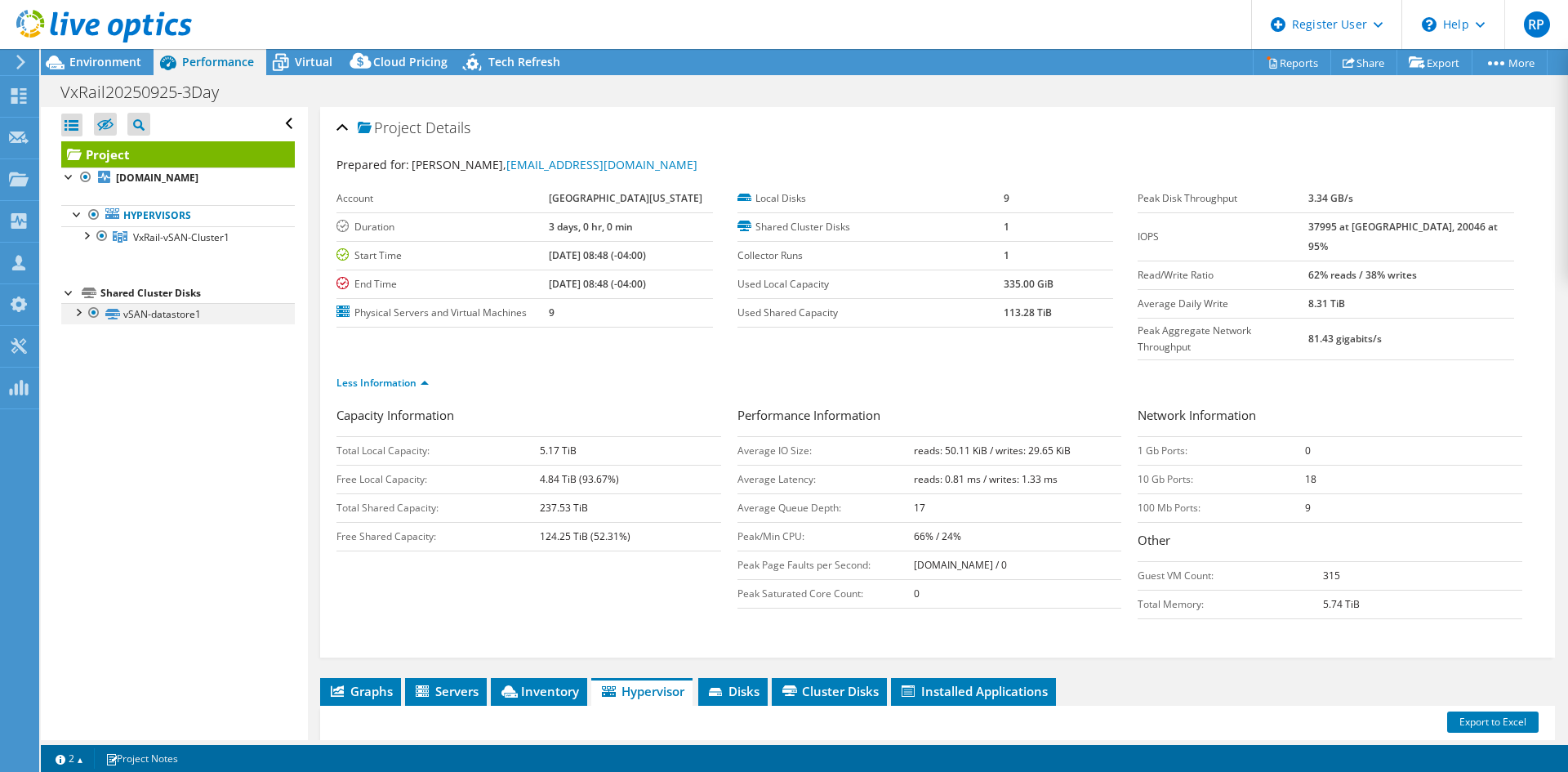
click at [74, 307] on div at bounding box center [77, 311] width 16 height 16
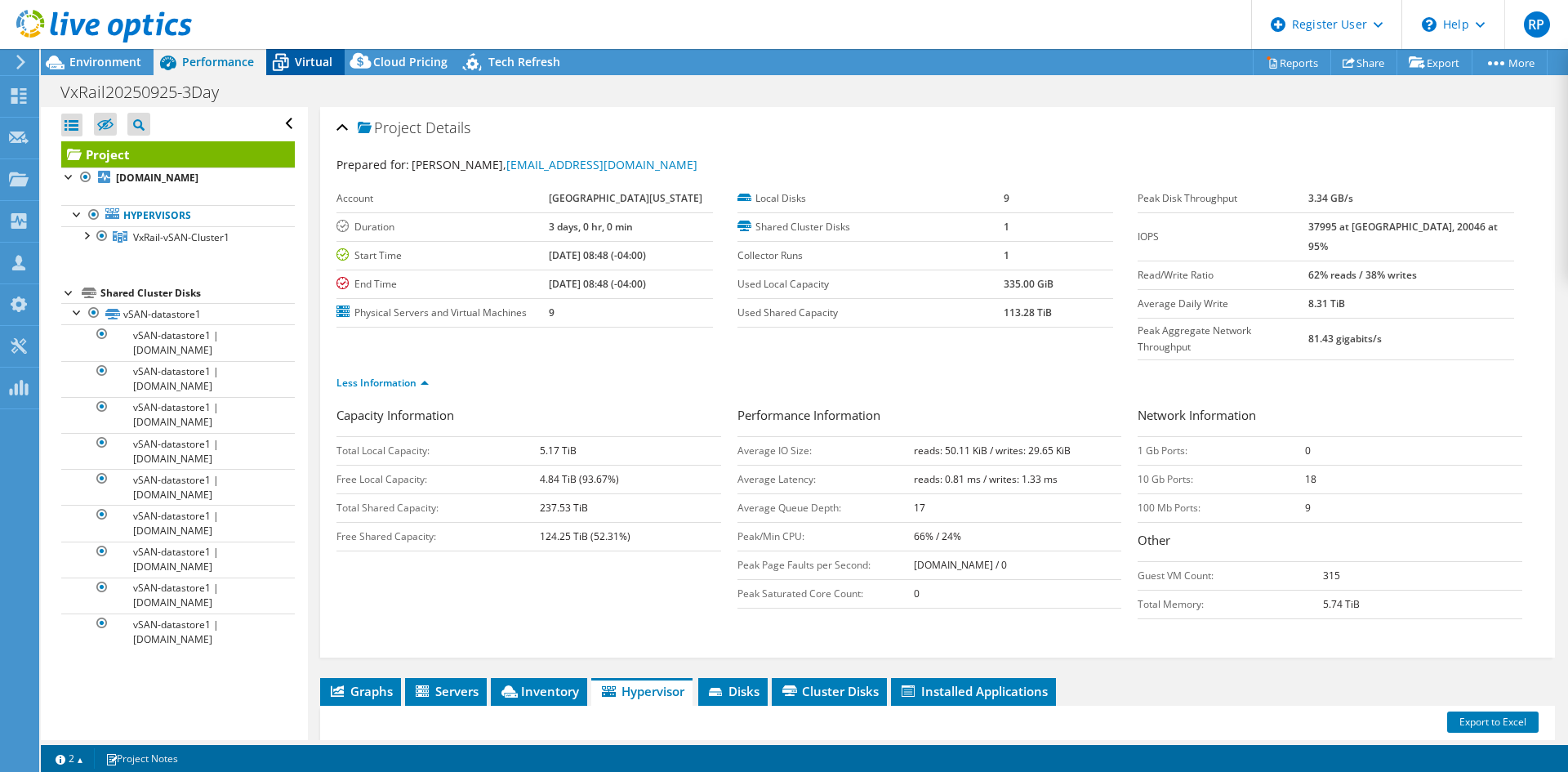
click at [314, 62] on span "Virtual" at bounding box center [313, 61] width 37 height 15
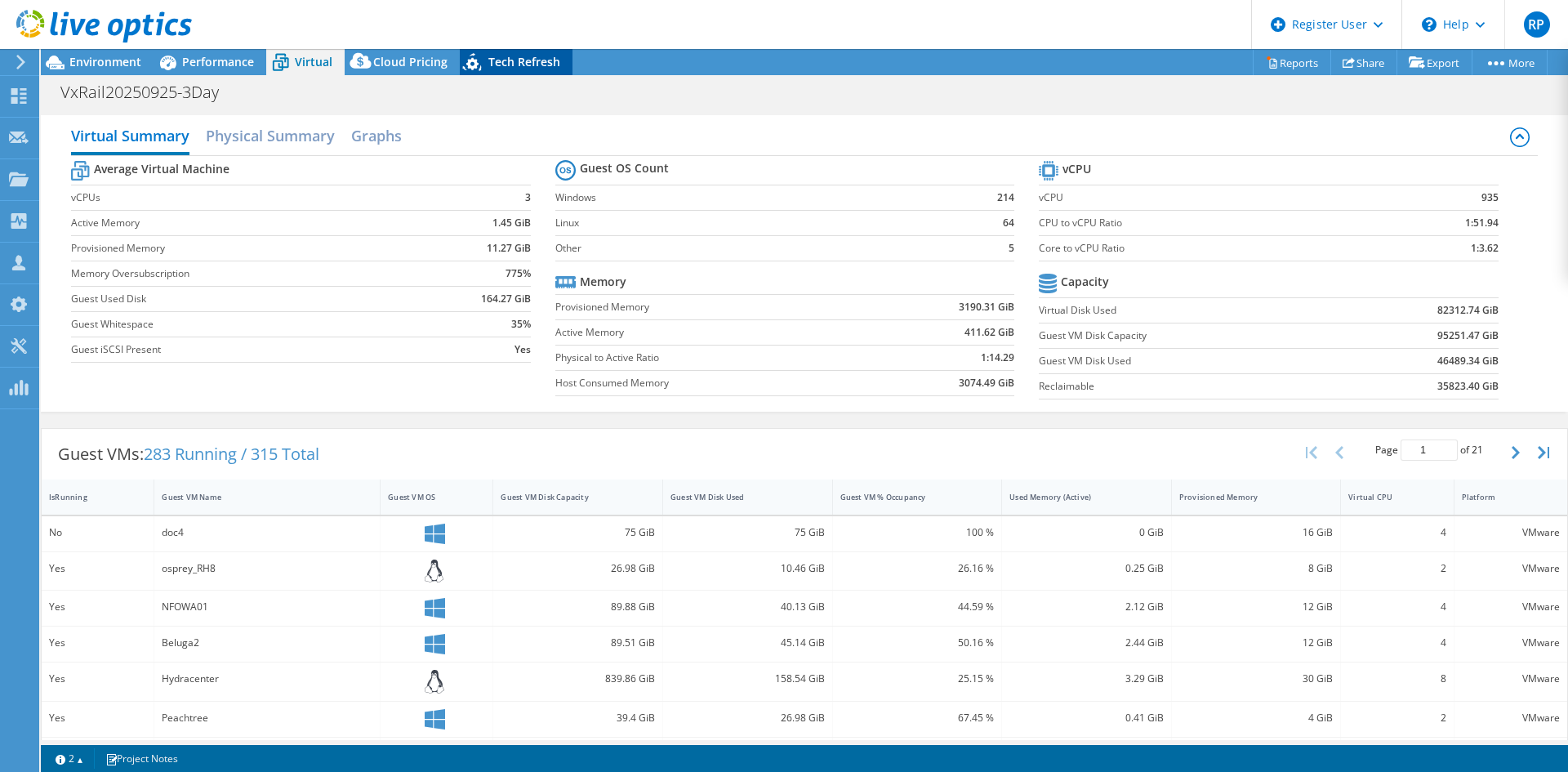
click at [484, 66] on icon at bounding box center [474, 65] width 28 height 34
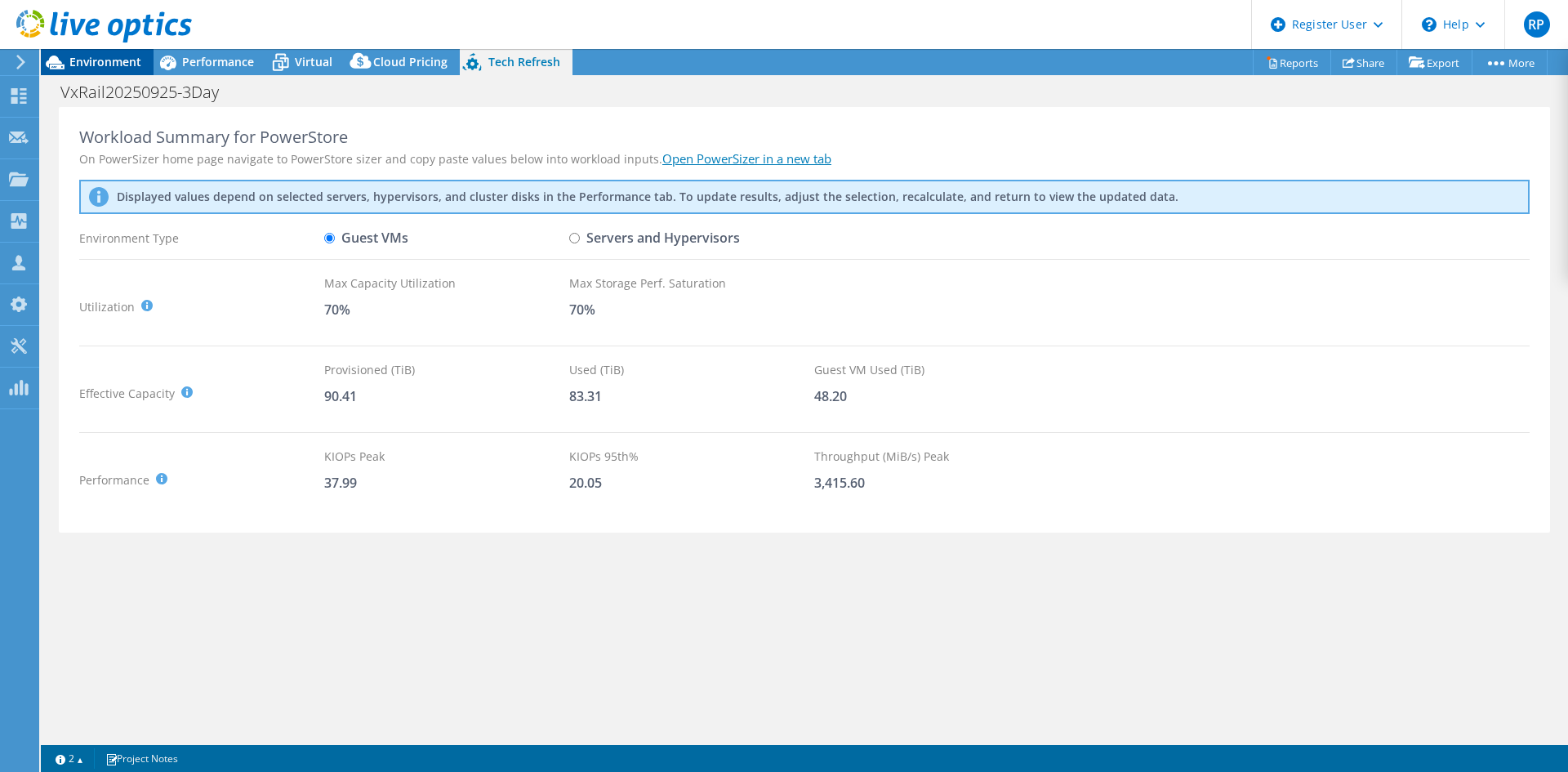
click at [103, 67] on span "Environment" at bounding box center [105, 61] width 72 height 15
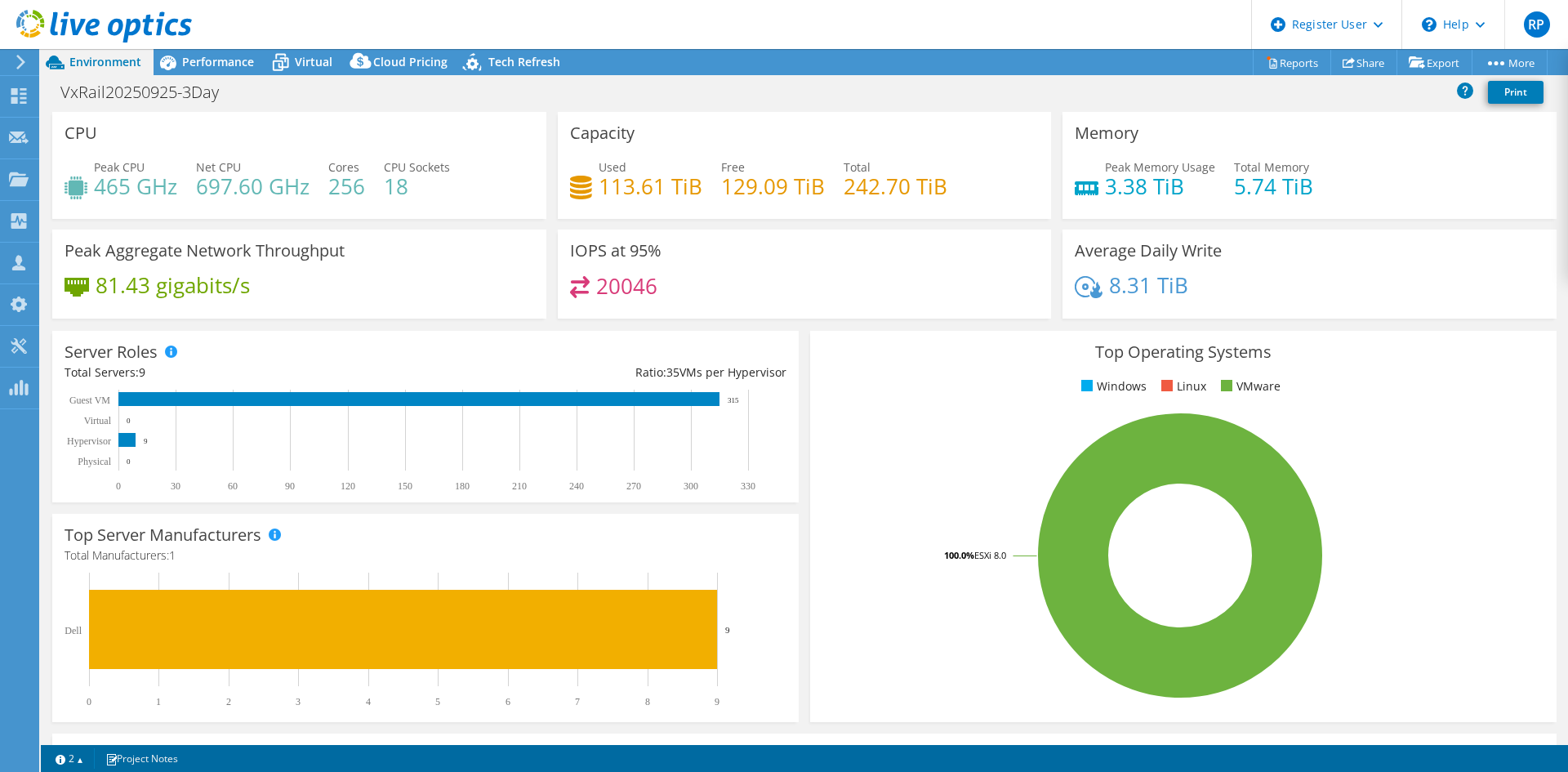
click at [1056, 193] on div "Memory Peak Memory Usage 3.38 TiB Total Memory 5.74 TiB" at bounding box center [1309, 165] width 506 height 107
click at [520, 64] on span "Tech Refresh" at bounding box center [524, 61] width 72 height 15
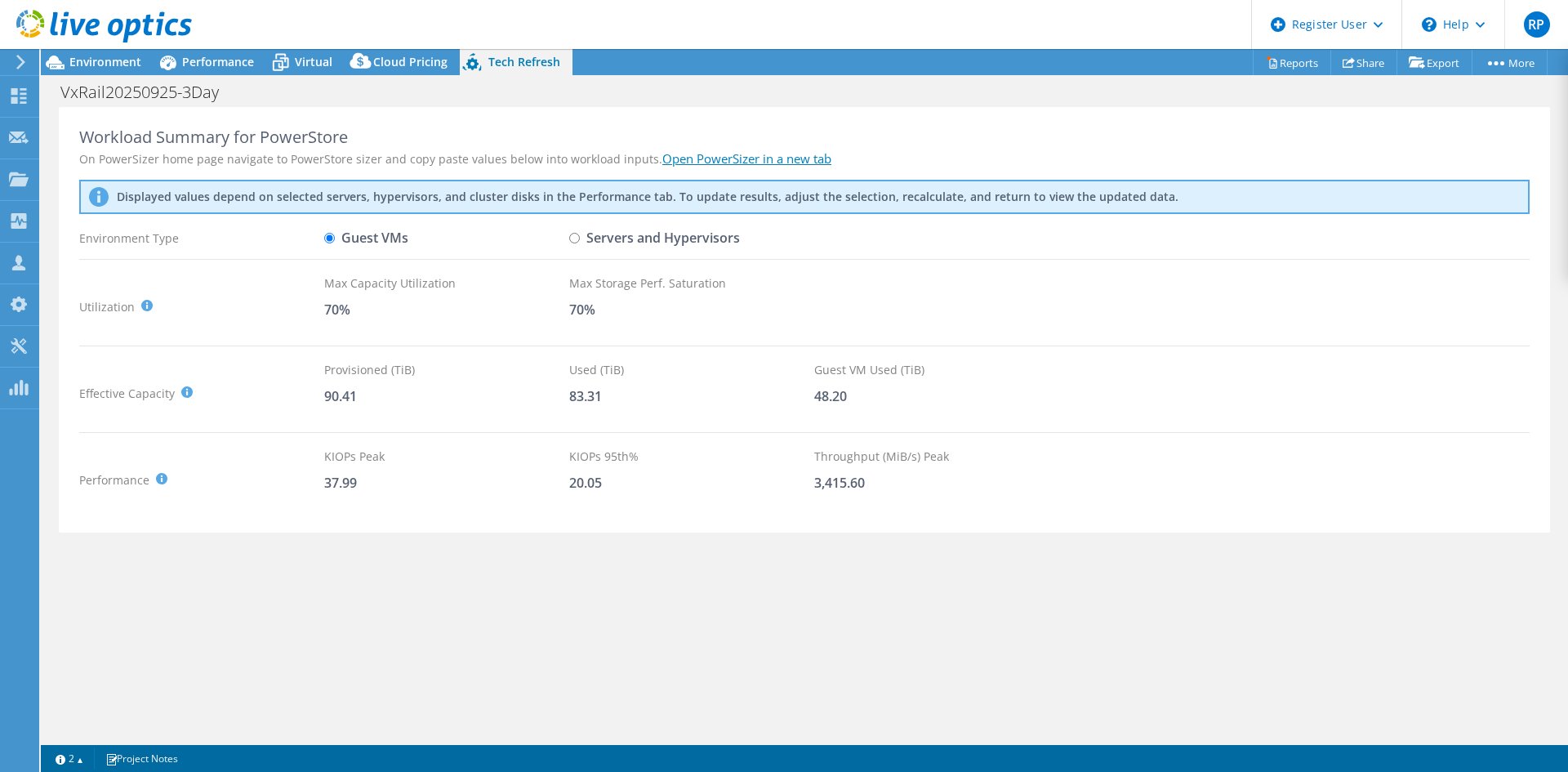
click at [577, 234] on input "Servers and Hypervisors" at bounding box center [575, 238] width 11 height 11
radio input "true"
click at [329, 240] on input "Guest VMs" at bounding box center [329, 238] width 11 height 11
radio input "true"
click at [576, 237] on input "Servers and Hypervisors" at bounding box center [575, 238] width 11 height 11
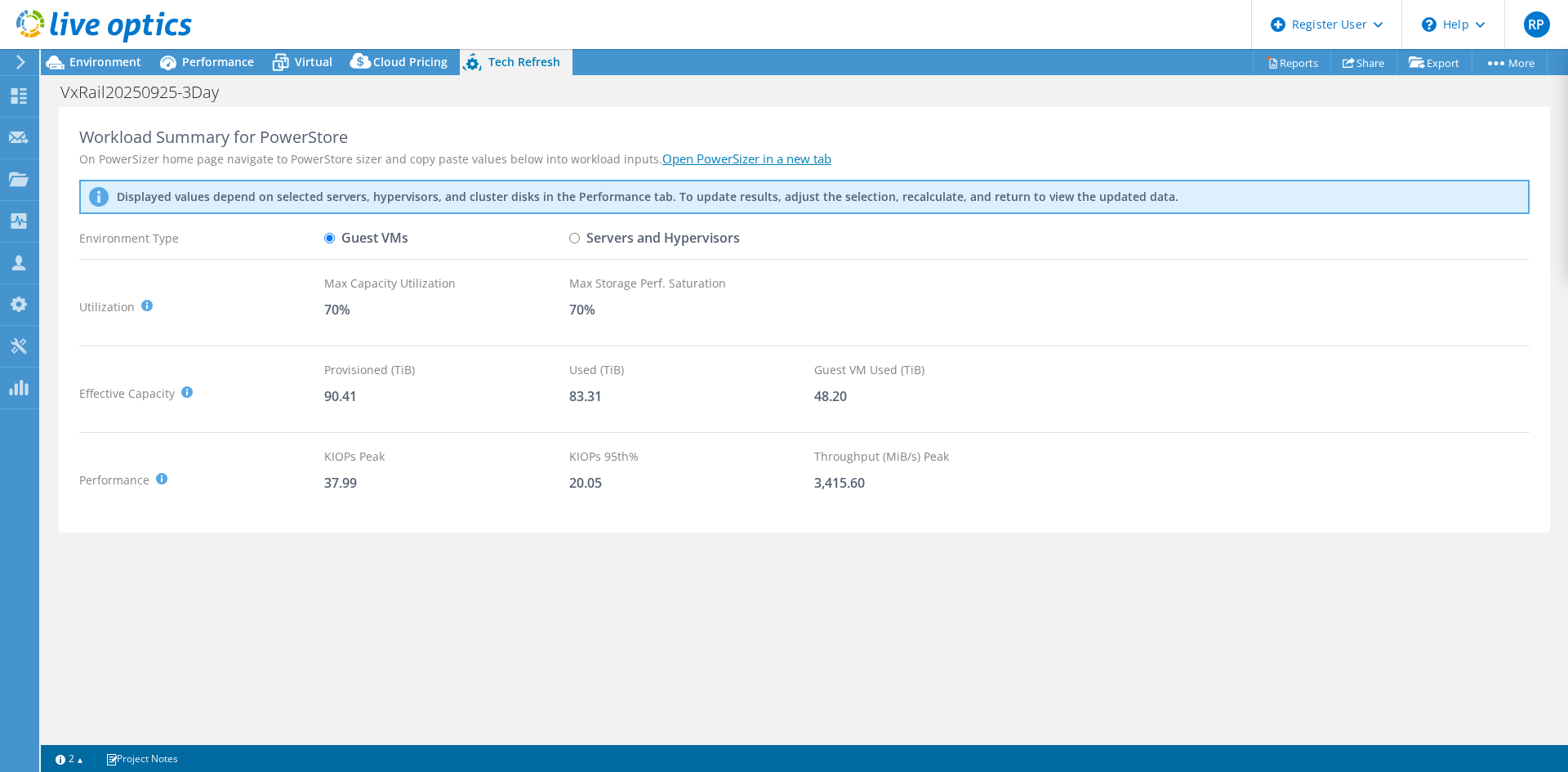
radio input "true"
click at [333, 237] on input "Guest VMs" at bounding box center [329, 238] width 11 height 11
radio input "true"
click at [710, 161] on link "Open PowerSizer in a new tab" at bounding box center [747, 158] width 169 height 16
click at [605, 238] on label "Servers and Hypervisors" at bounding box center [655, 238] width 170 height 28
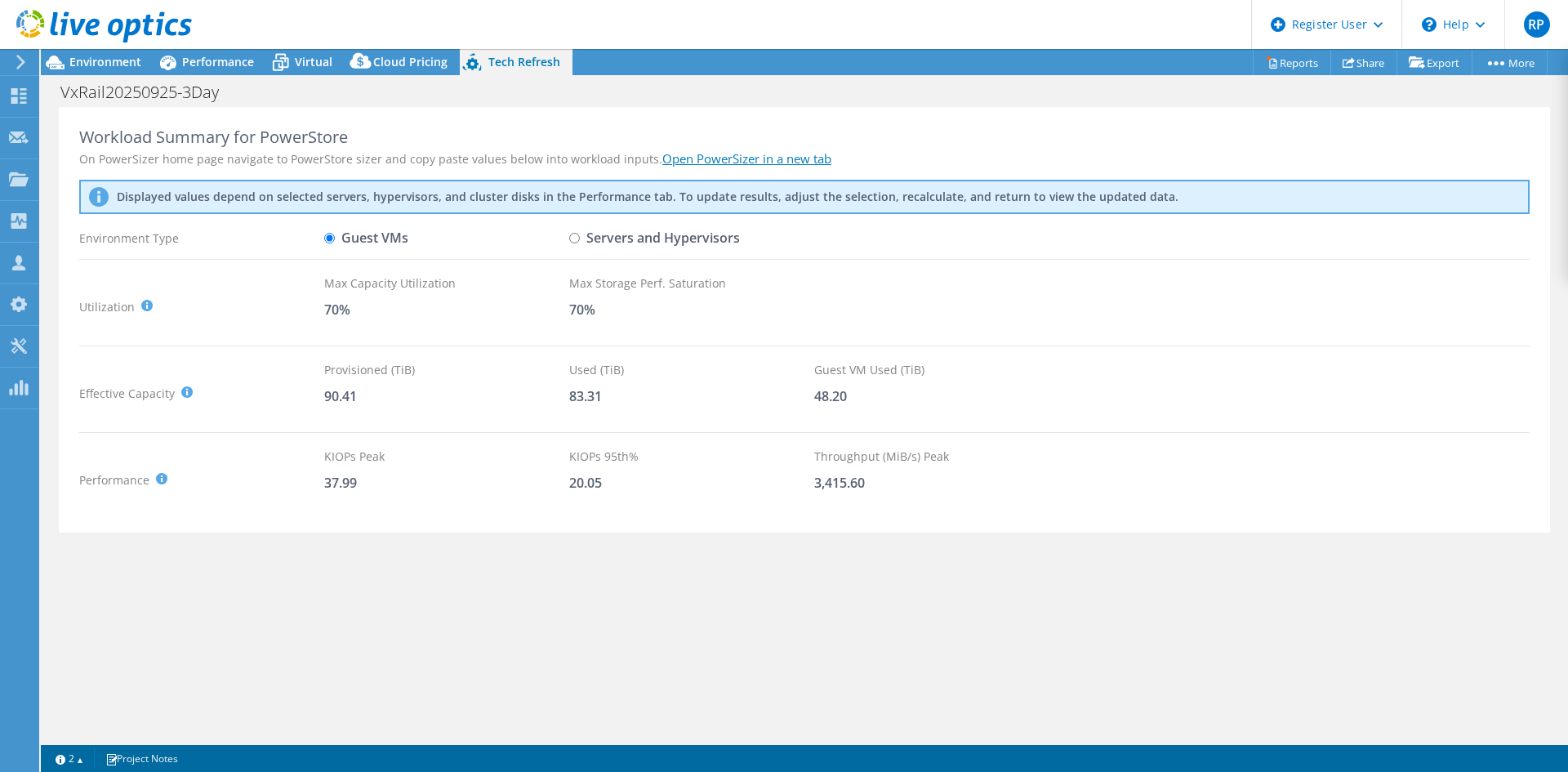
click at [580, 238] on input "Servers and Hypervisors" at bounding box center [575, 238] width 11 height 11
radio input "true"
radio input "false"
click at [204, 63] on span "Performance" at bounding box center [217, 61] width 72 height 15
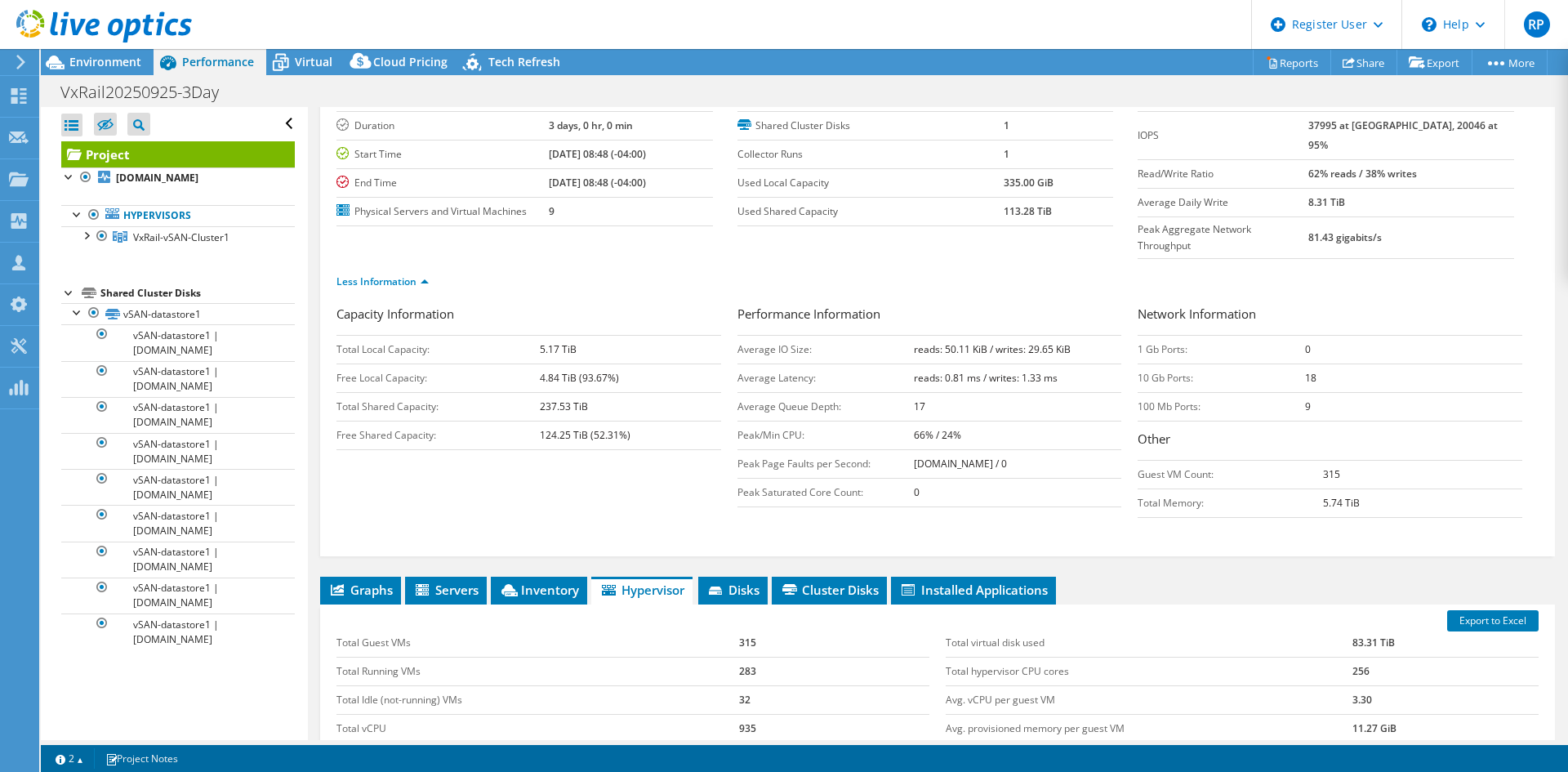
scroll to position [245, 0]
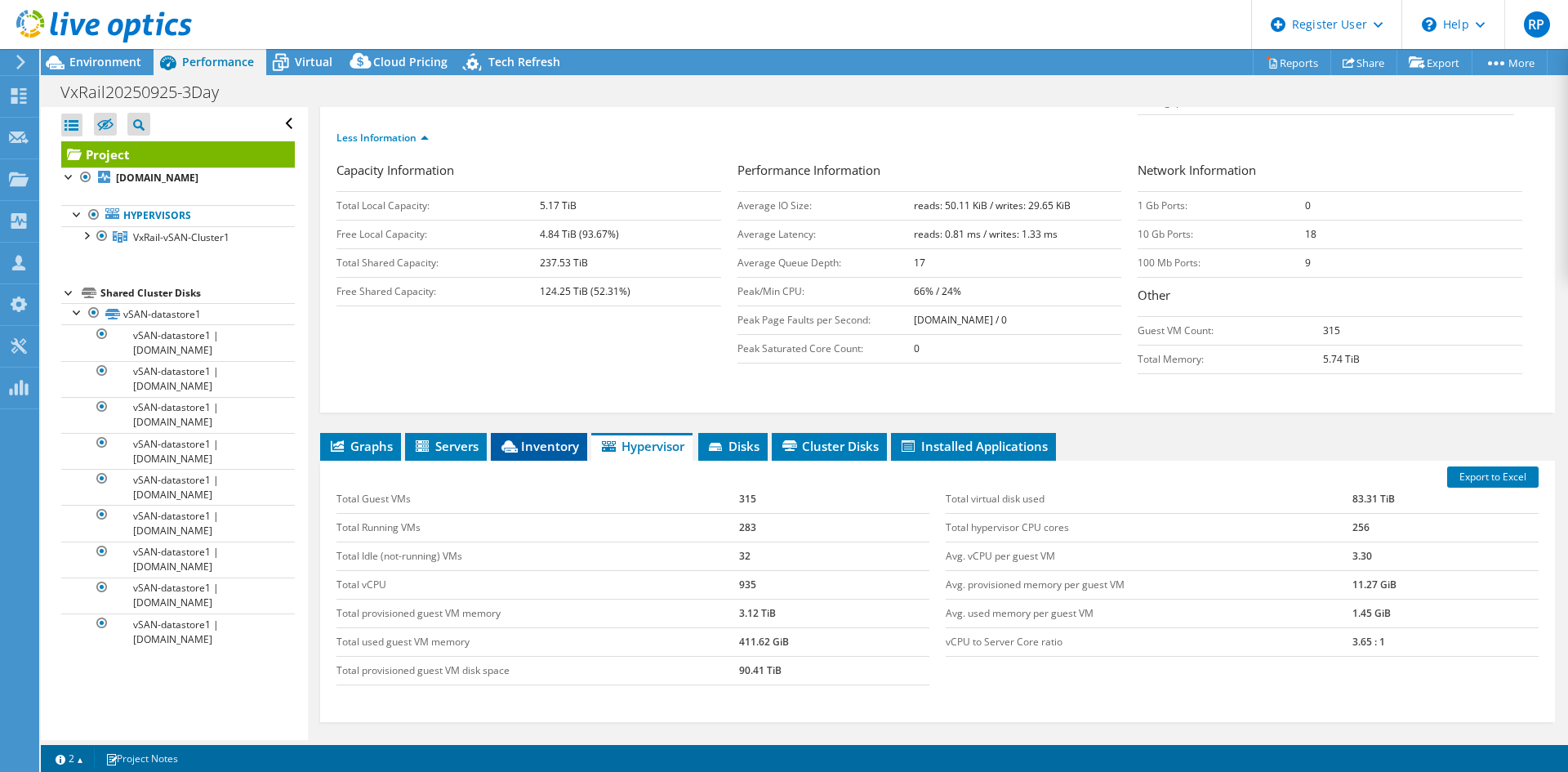
click at [505, 433] on li "Inventory" at bounding box center [538, 446] width 97 height 28
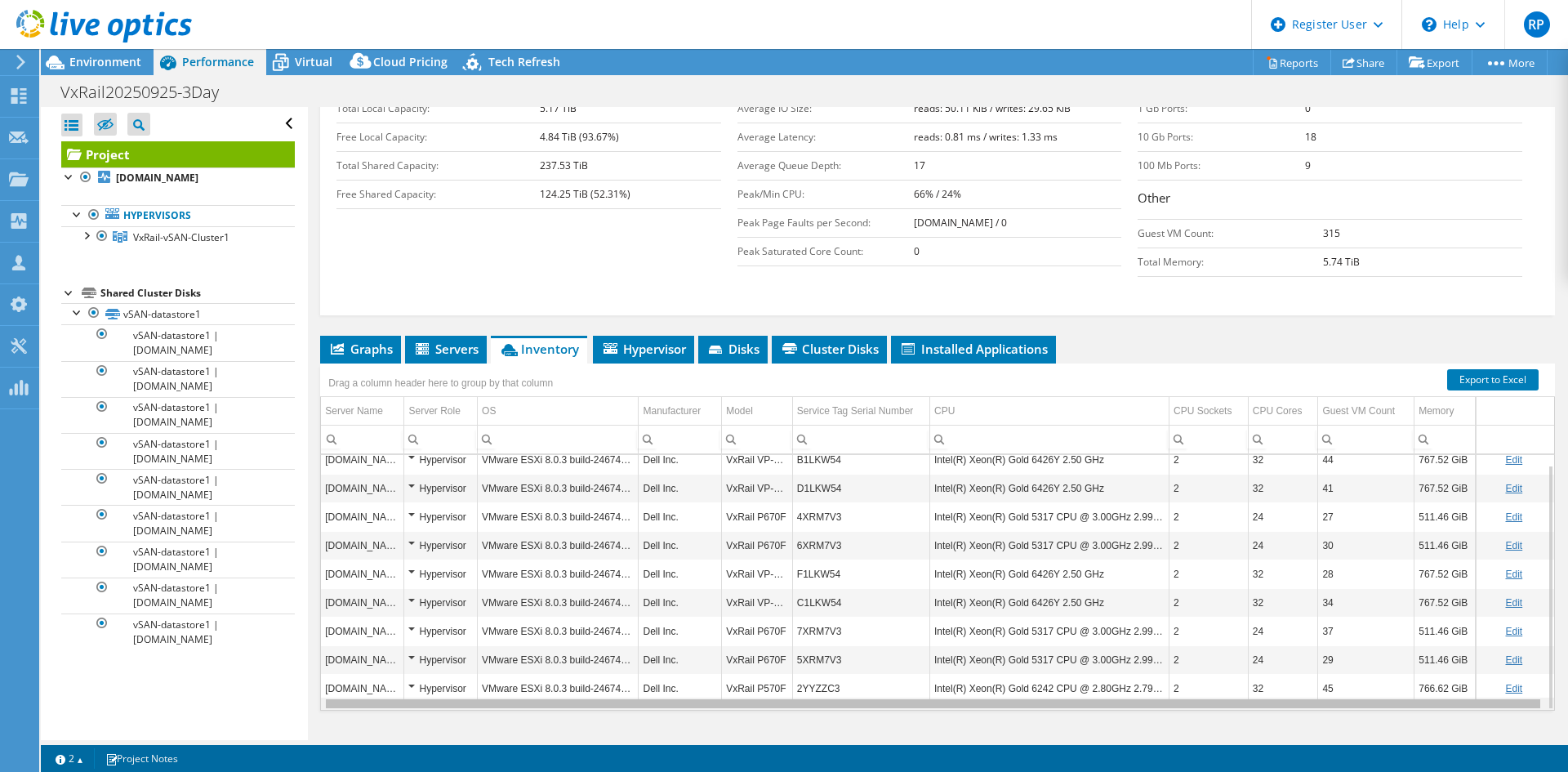
scroll to position [0, 4]
drag, startPoint x: 844, startPoint y: 674, endPoint x: 1045, endPoint y: 698, distance: 202.4
click at [1045, 698] on body "RP Dell User [PERSON_NAME] [EMAIL_ADDRESS][PERSON_NAME][DOMAIN_NAME] Dell My Pr…" at bounding box center [784, 386] width 1568 height 772
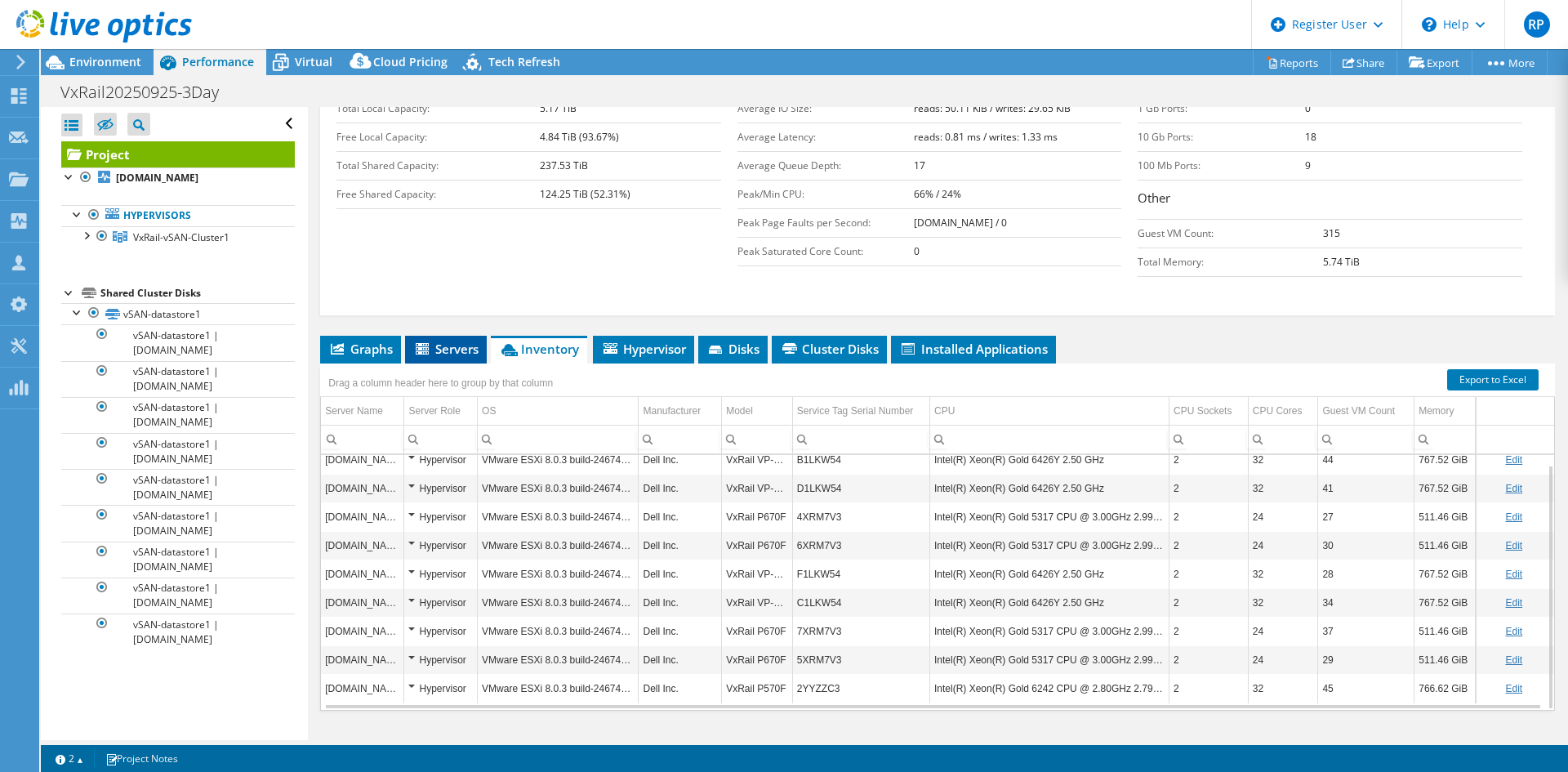
click at [443, 335] on li "Servers" at bounding box center [446, 349] width 82 height 28
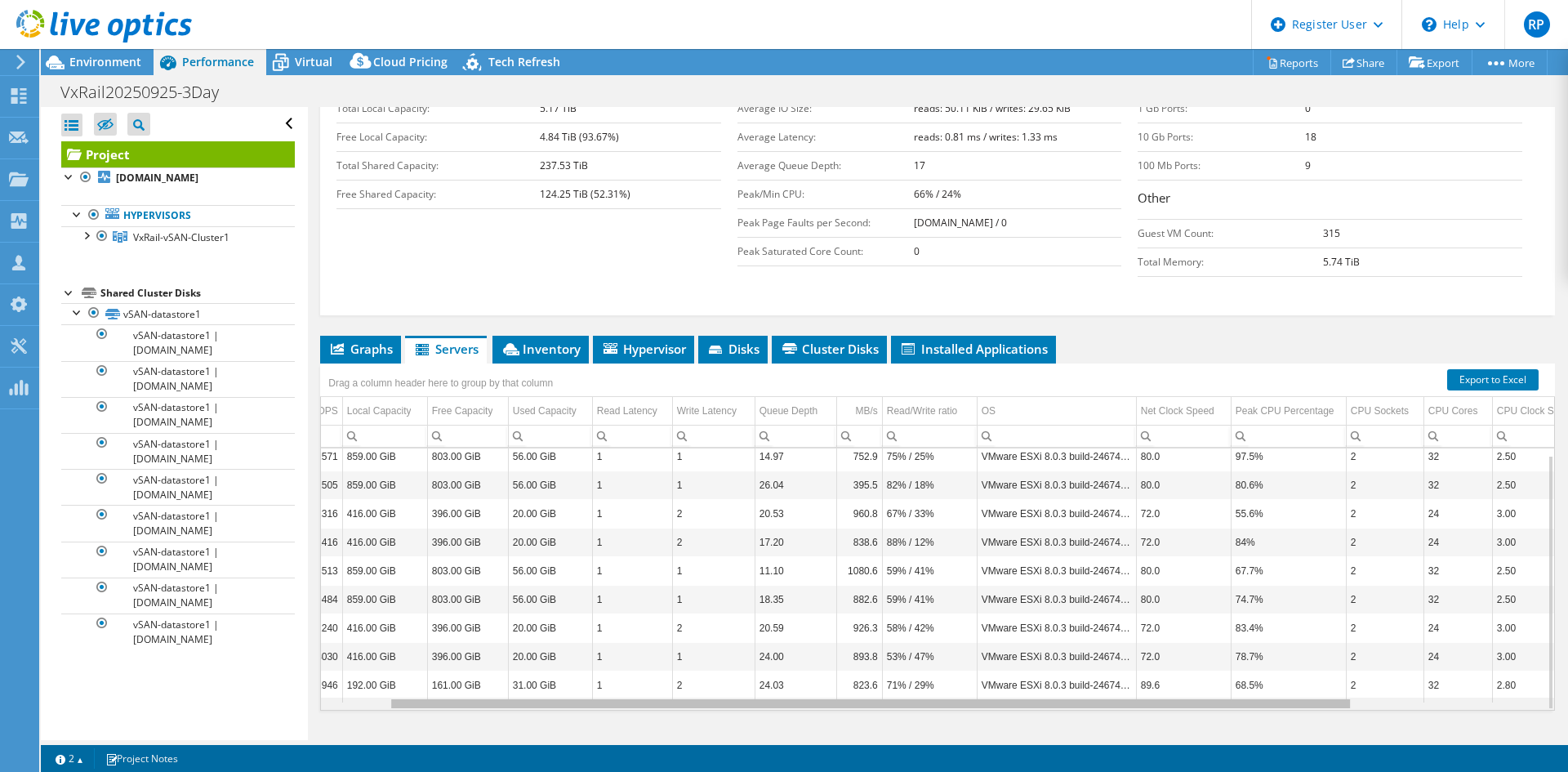
scroll to position [0, 0]
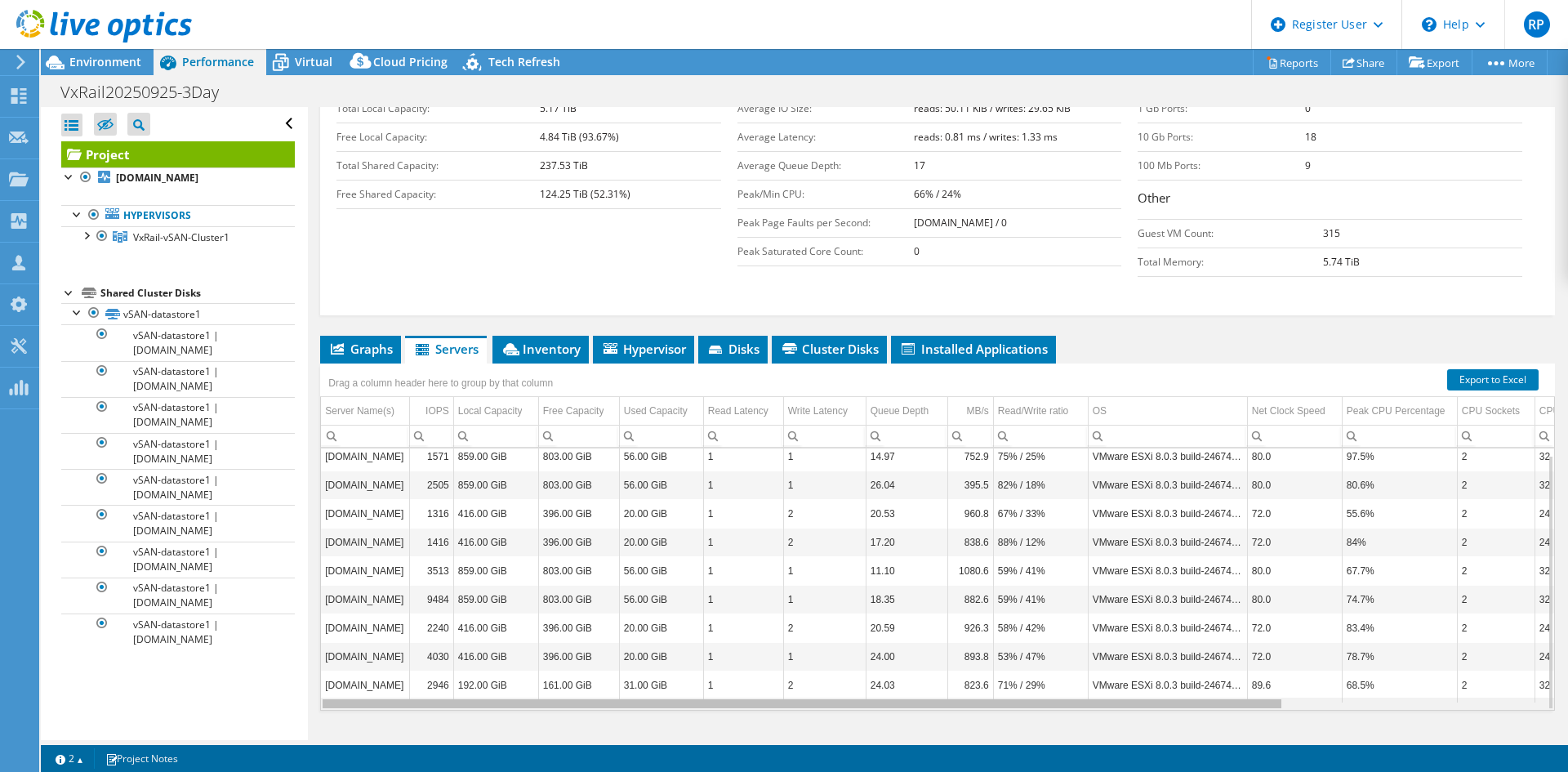
drag, startPoint x: 858, startPoint y: 667, endPoint x: 743, endPoint y: 644, distance: 117.3
click at [743, 644] on body "RP Dell User [PERSON_NAME] [EMAIL_ADDRESS][PERSON_NAME][DOMAIN_NAME] Dell My Pr…" at bounding box center [784, 386] width 1568 height 772
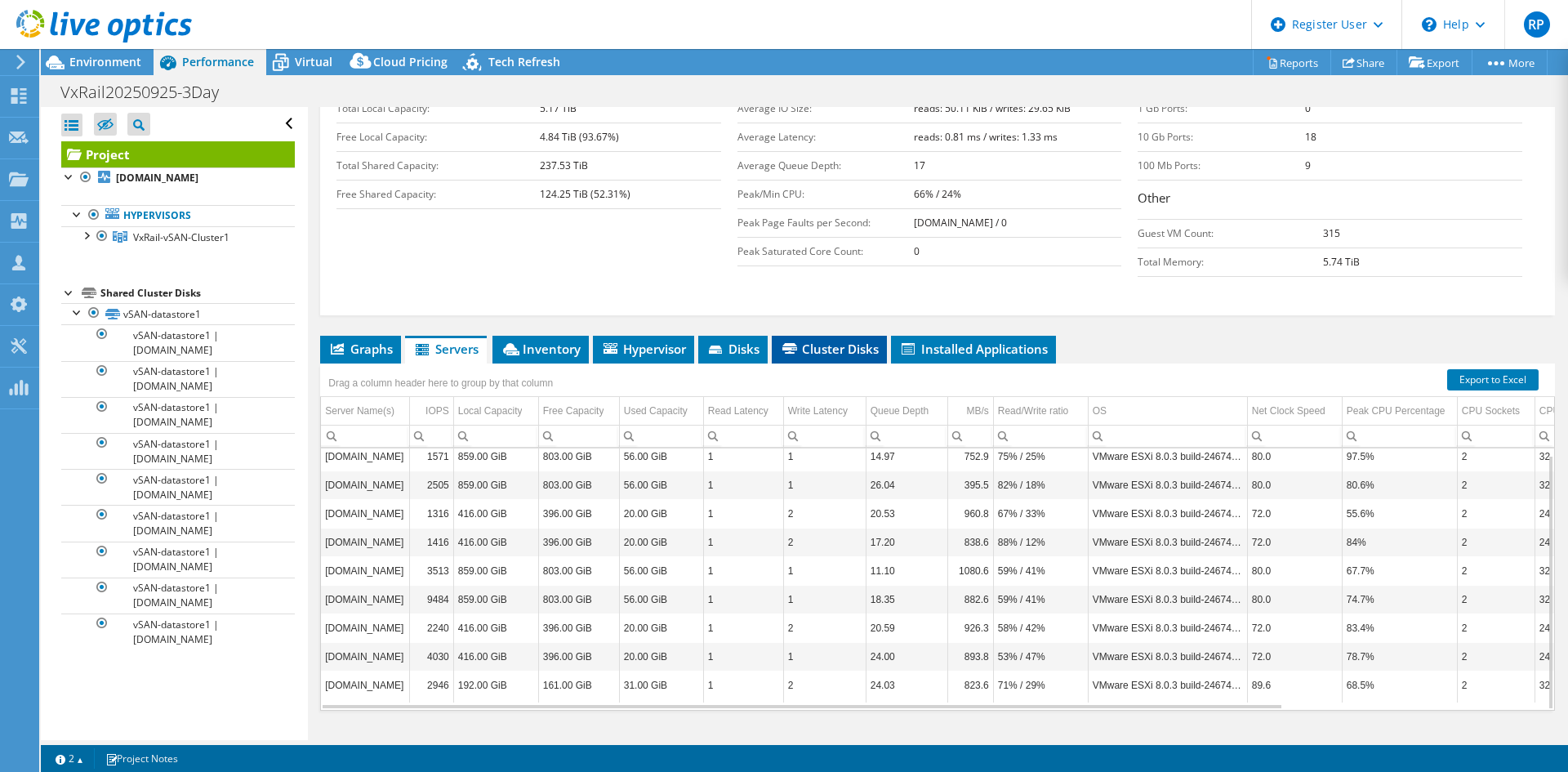
click at [808, 341] on span "Cluster Disks" at bounding box center [828, 349] width 98 height 16
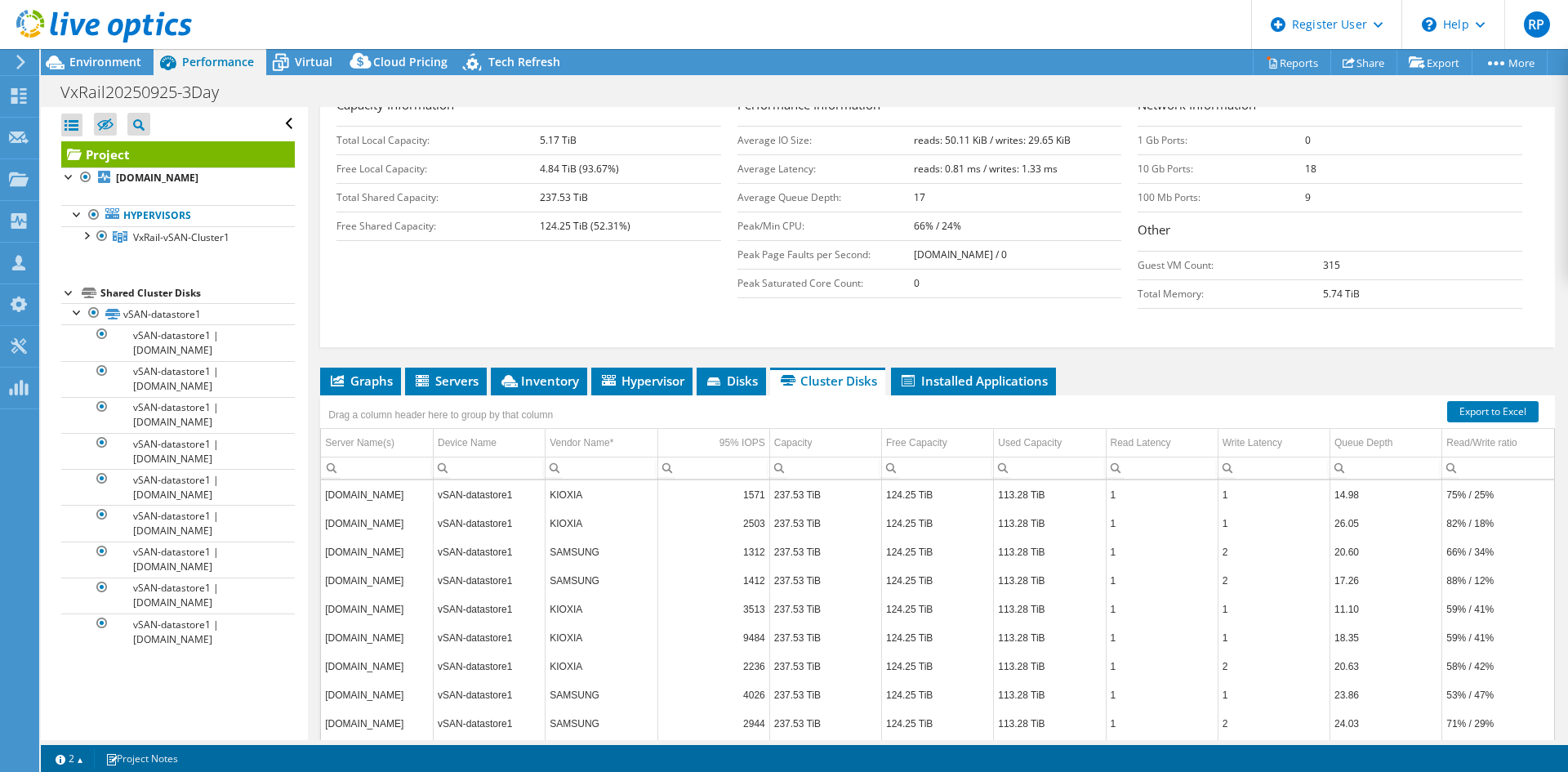
scroll to position [343, 0]
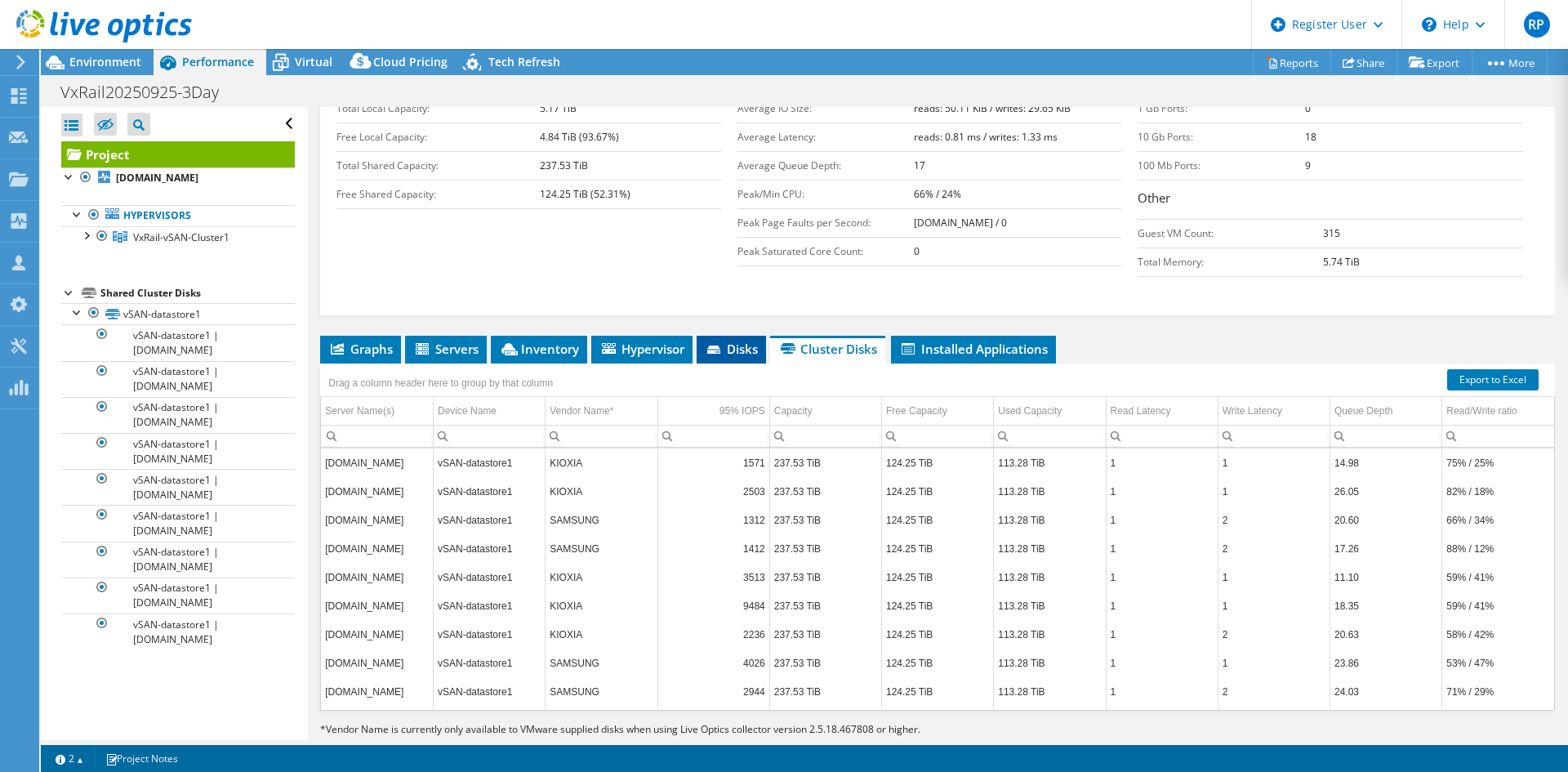
click at [723, 341] on span "Disks" at bounding box center [731, 349] width 53 height 16
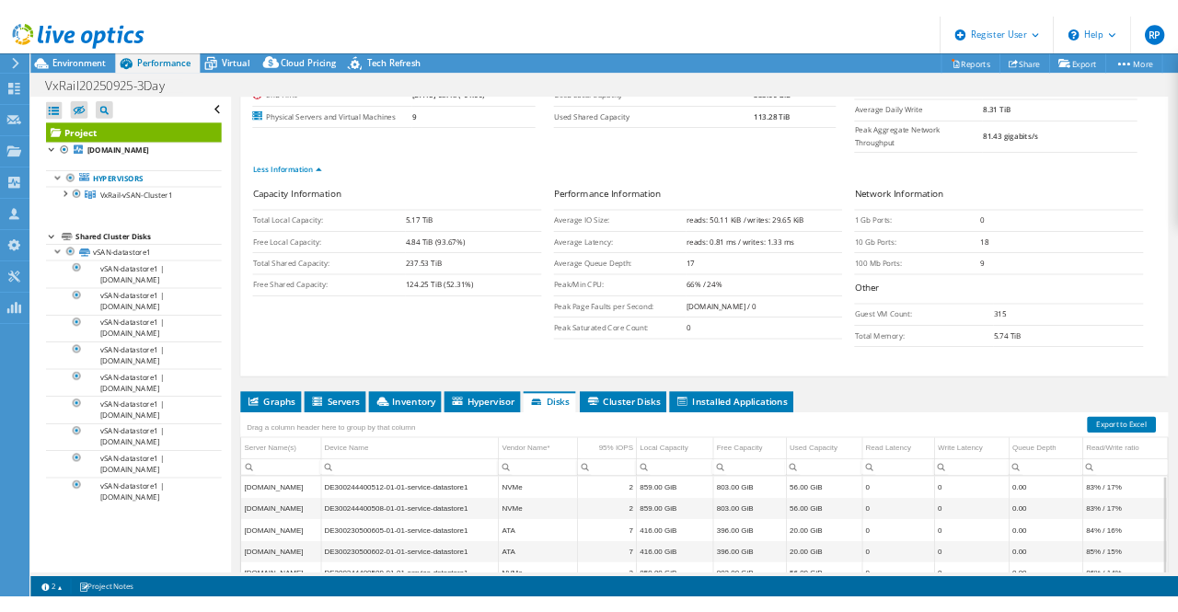
scroll to position [202, 0]
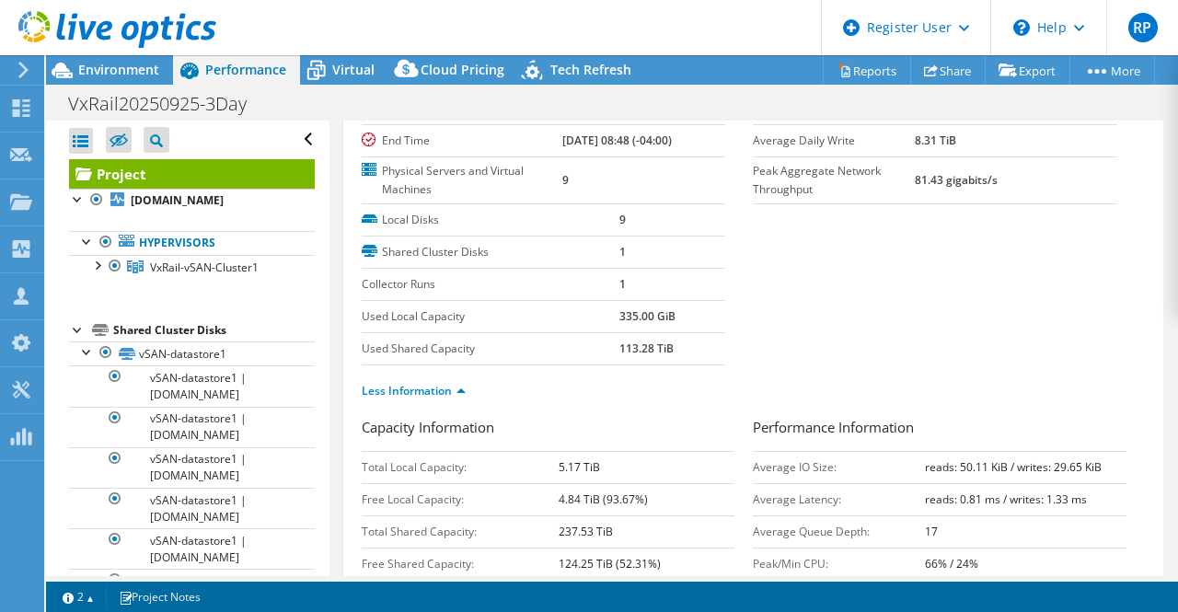
click at [126, 58] on div at bounding box center [108, 31] width 216 height 62
click at [129, 64] on span "Environment" at bounding box center [118, 69] width 81 height 17
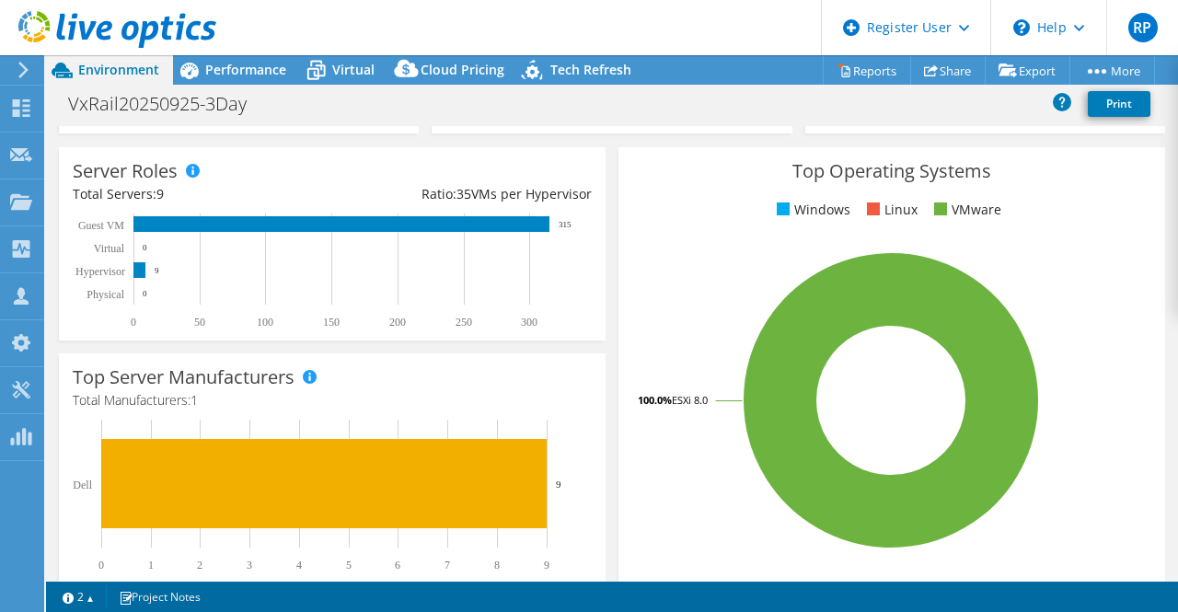
scroll to position [0, 0]
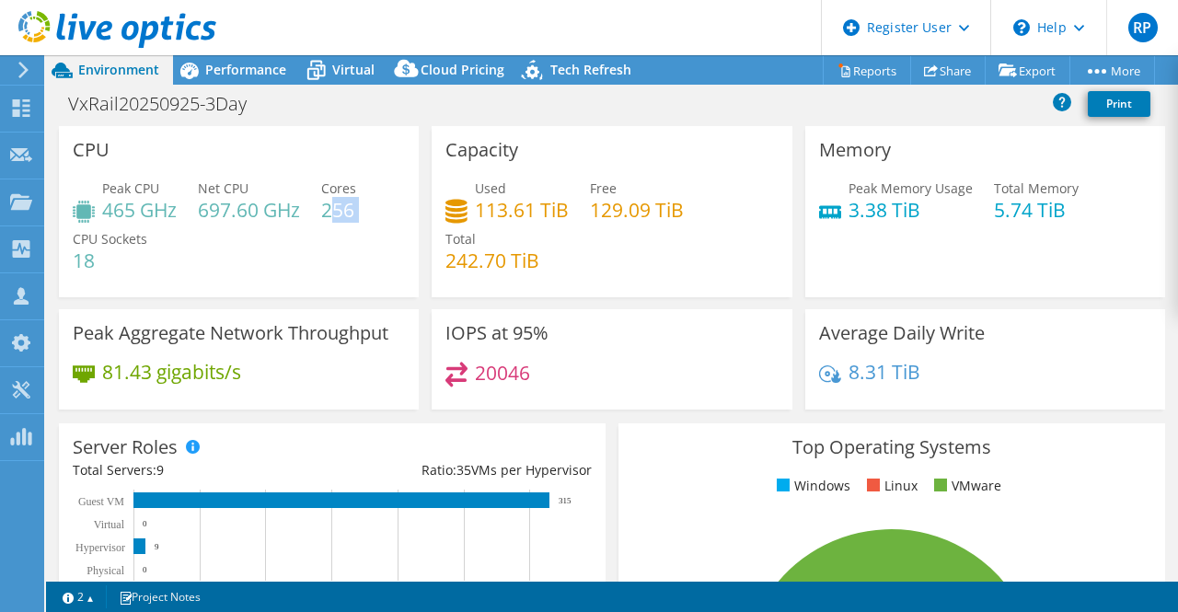
drag, startPoint x: 331, startPoint y: 215, endPoint x: 360, endPoint y: 214, distance: 28.6
click at [360, 214] on div "Peak CPU 465 GHz Net CPU 697.60 GHz Cores 256 CPU Sockets 18" at bounding box center [239, 234] width 332 height 110
click at [379, 230] on div "Peak CPU 465 GHz Net CPU 697.60 GHz Cores 256 CPU Sockets 18" at bounding box center [239, 234] width 332 height 110
